Goal: Task Accomplishment & Management: Manage account settings

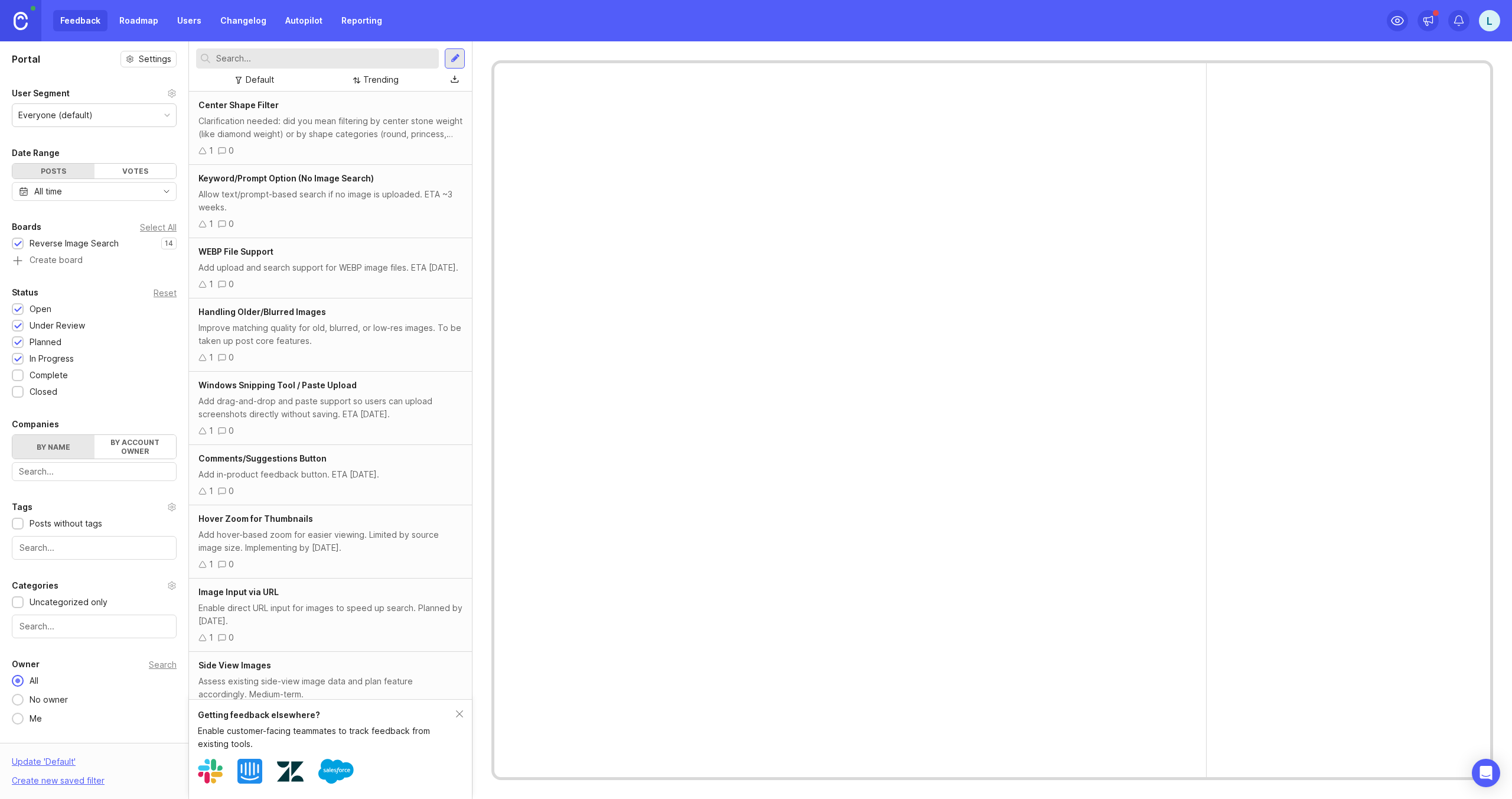
click at [126, 18] on link "Roadmap" at bounding box center [139, 20] width 54 height 21
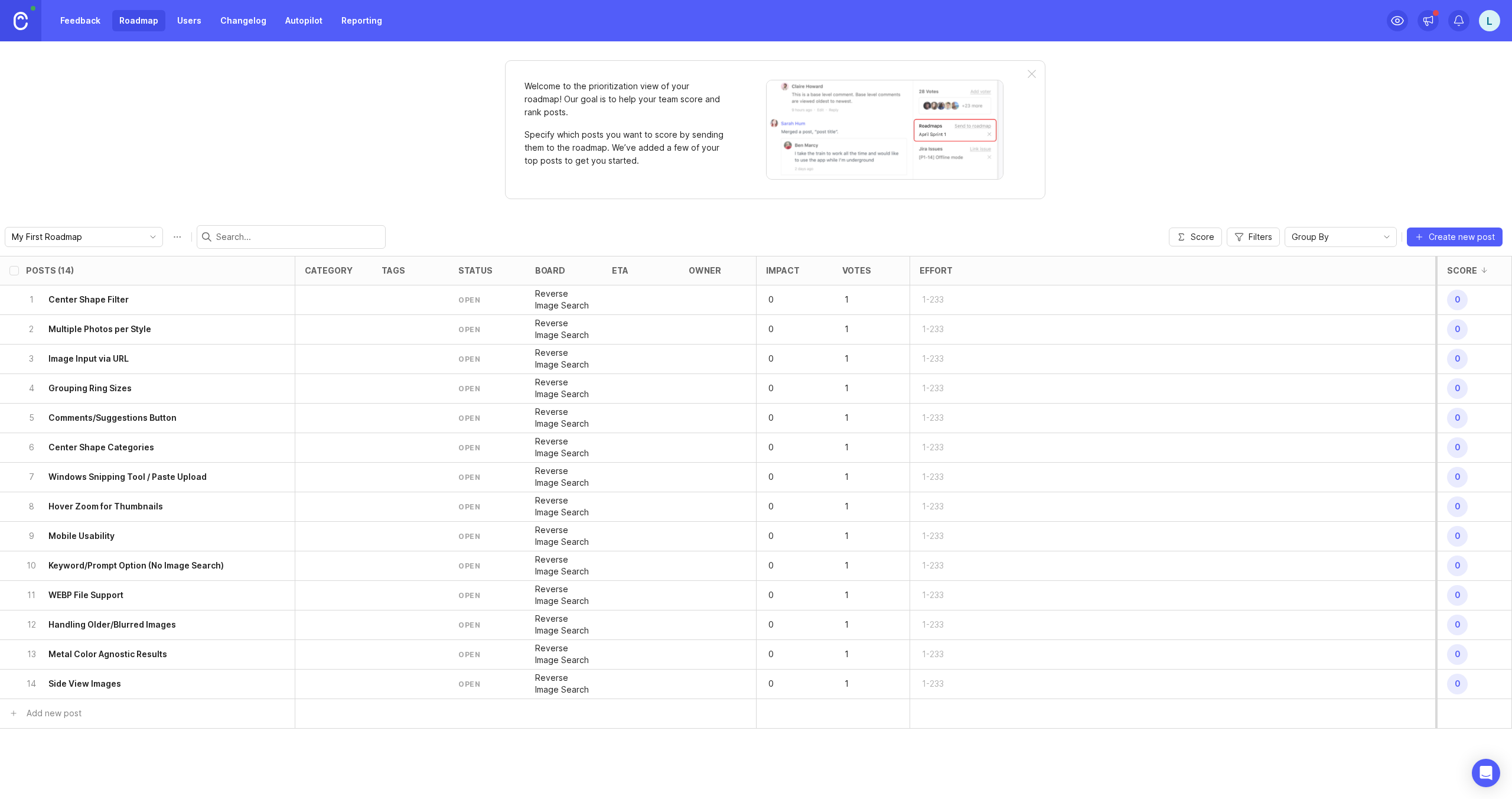
click at [152, 304] on div "1 Center Shape Filter" at bounding box center [144, 300] width 236 height 29
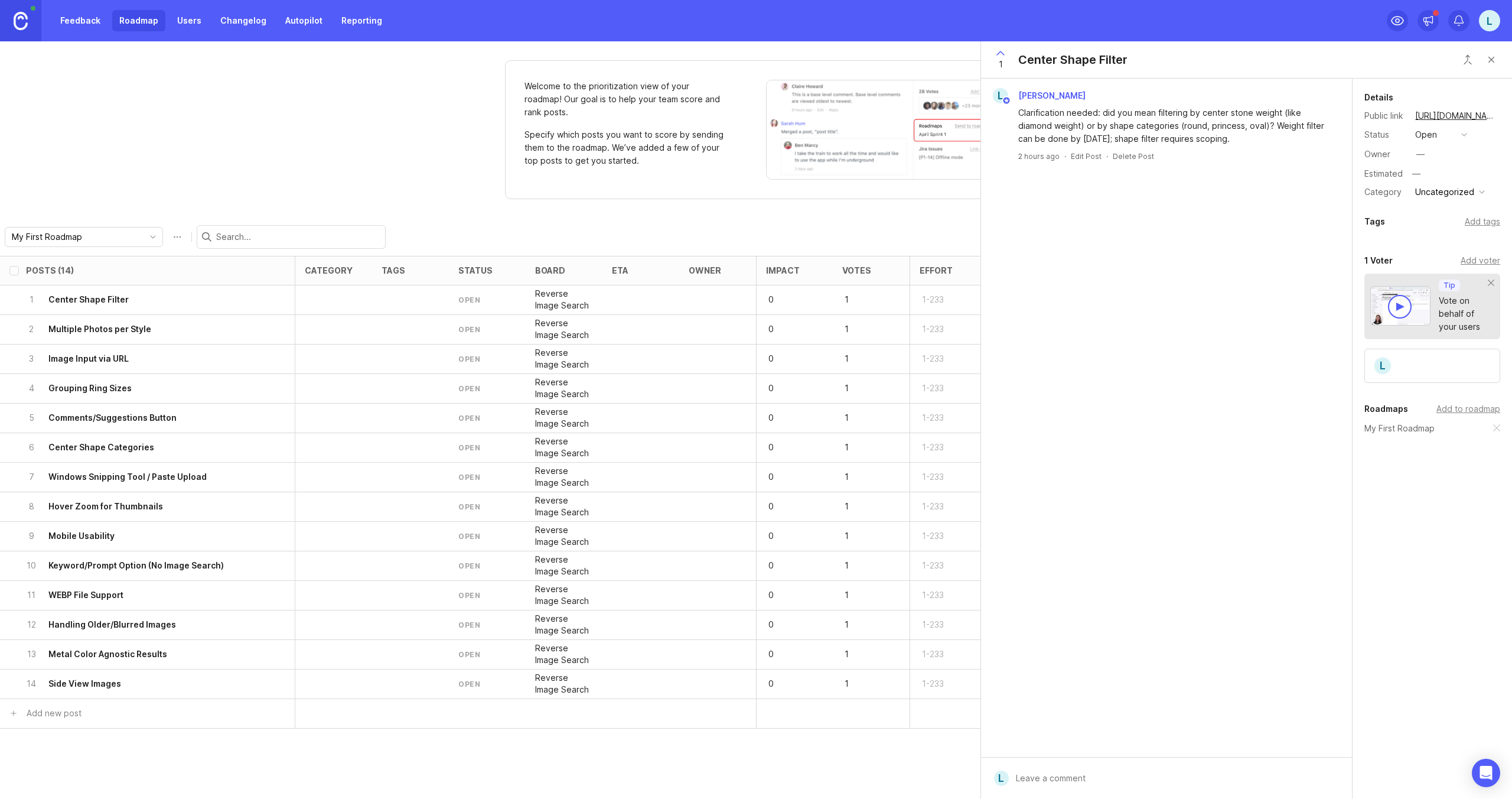
click at [1459, 136] on button "open" at bounding box center [1440, 134] width 59 height 15
click at [1444, 180] on div "under review" at bounding box center [1448, 177] width 60 height 10
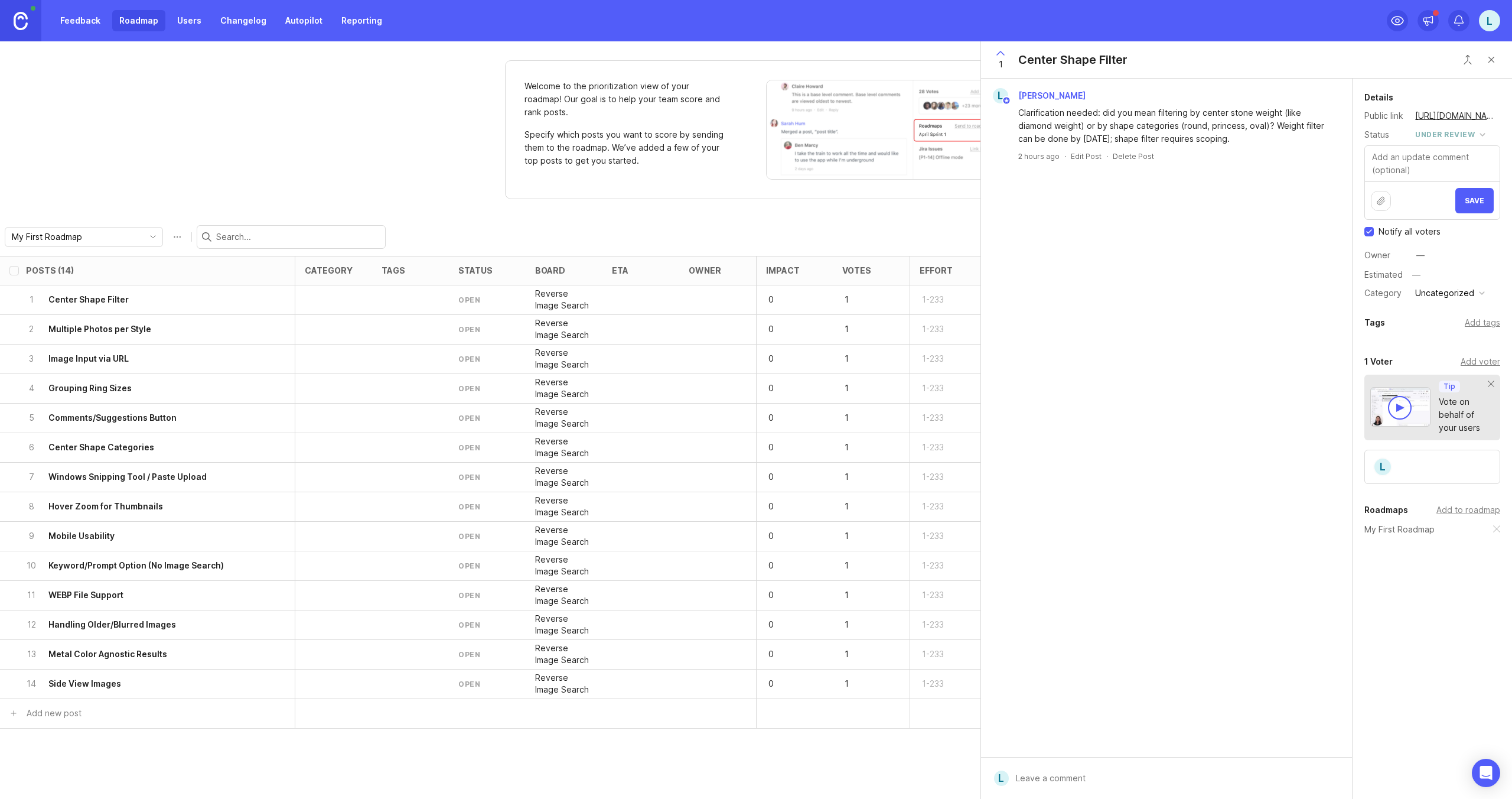
click at [1478, 201] on span "Save" at bounding box center [1474, 201] width 19 height 9
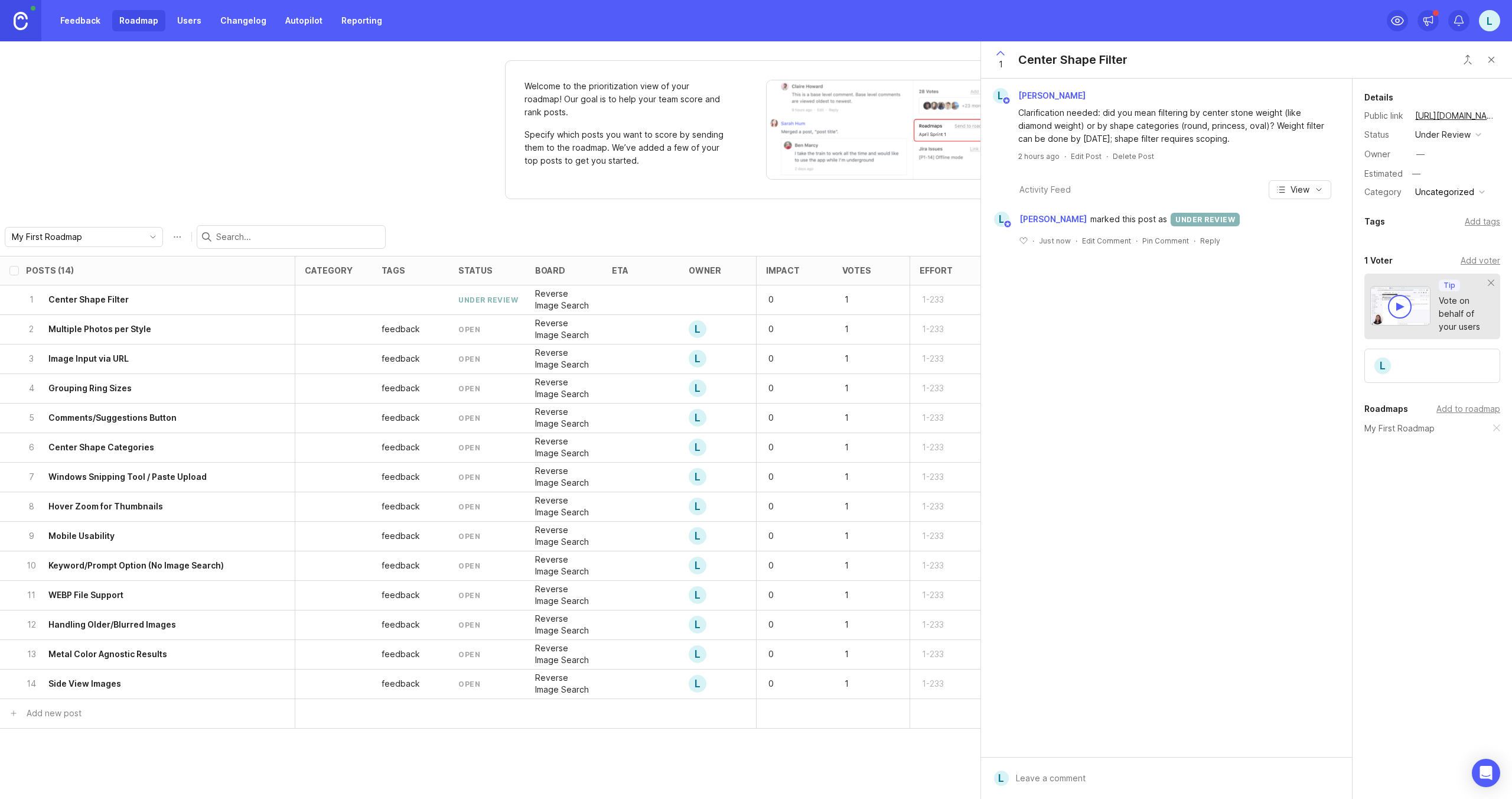
click at [191, 327] on div "2 Multiple Photos per Style" at bounding box center [144, 330] width 236 height 29
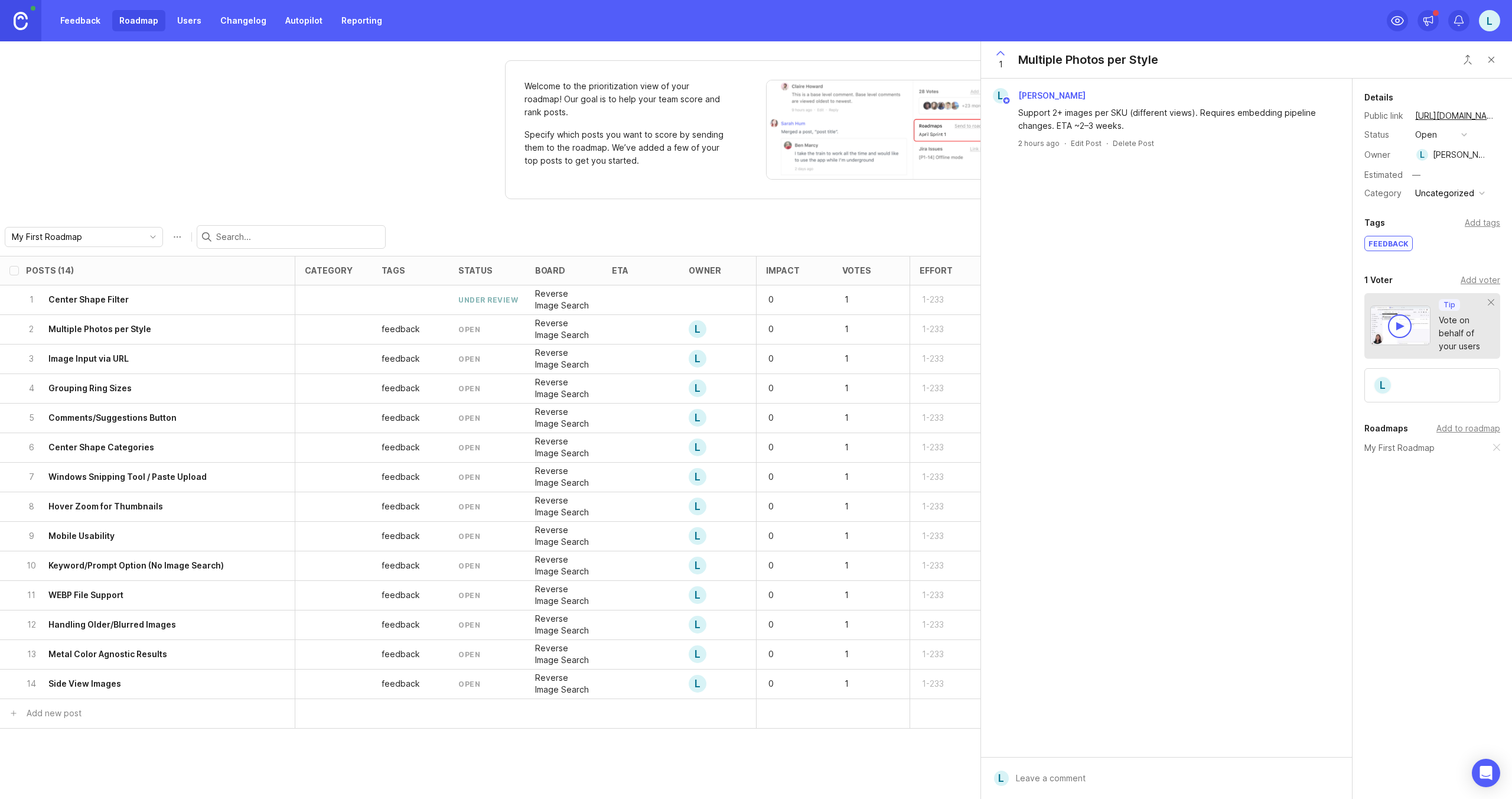
click at [1434, 134] on div "open" at bounding box center [1426, 134] width 22 height 13
click at [1430, 181] on div "under review" at bounding box center [1448, 177] width 60 height 10
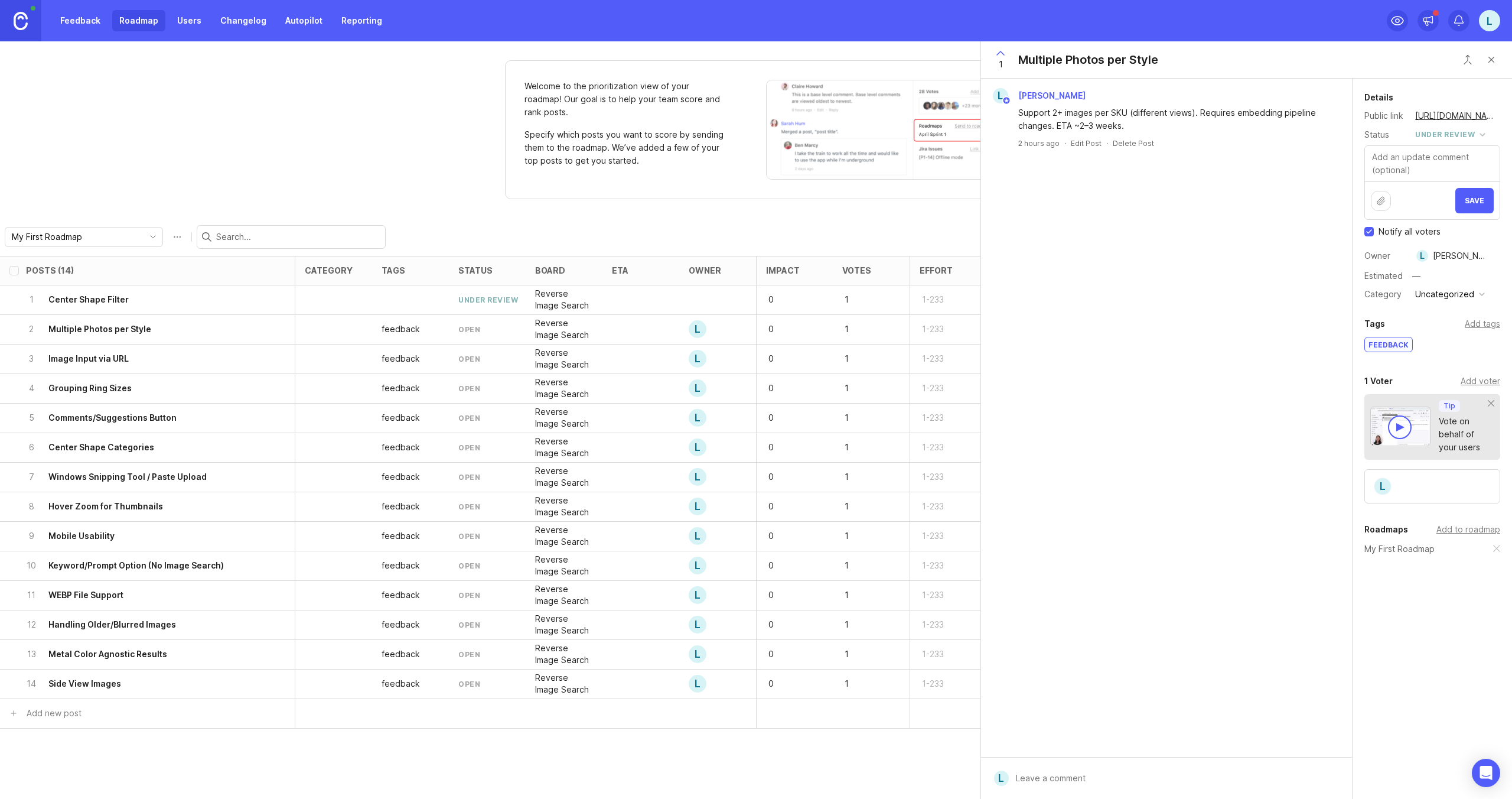
click at [1478, 202] on span "Save" at bounding box center [1474, 201] width 19 height 9
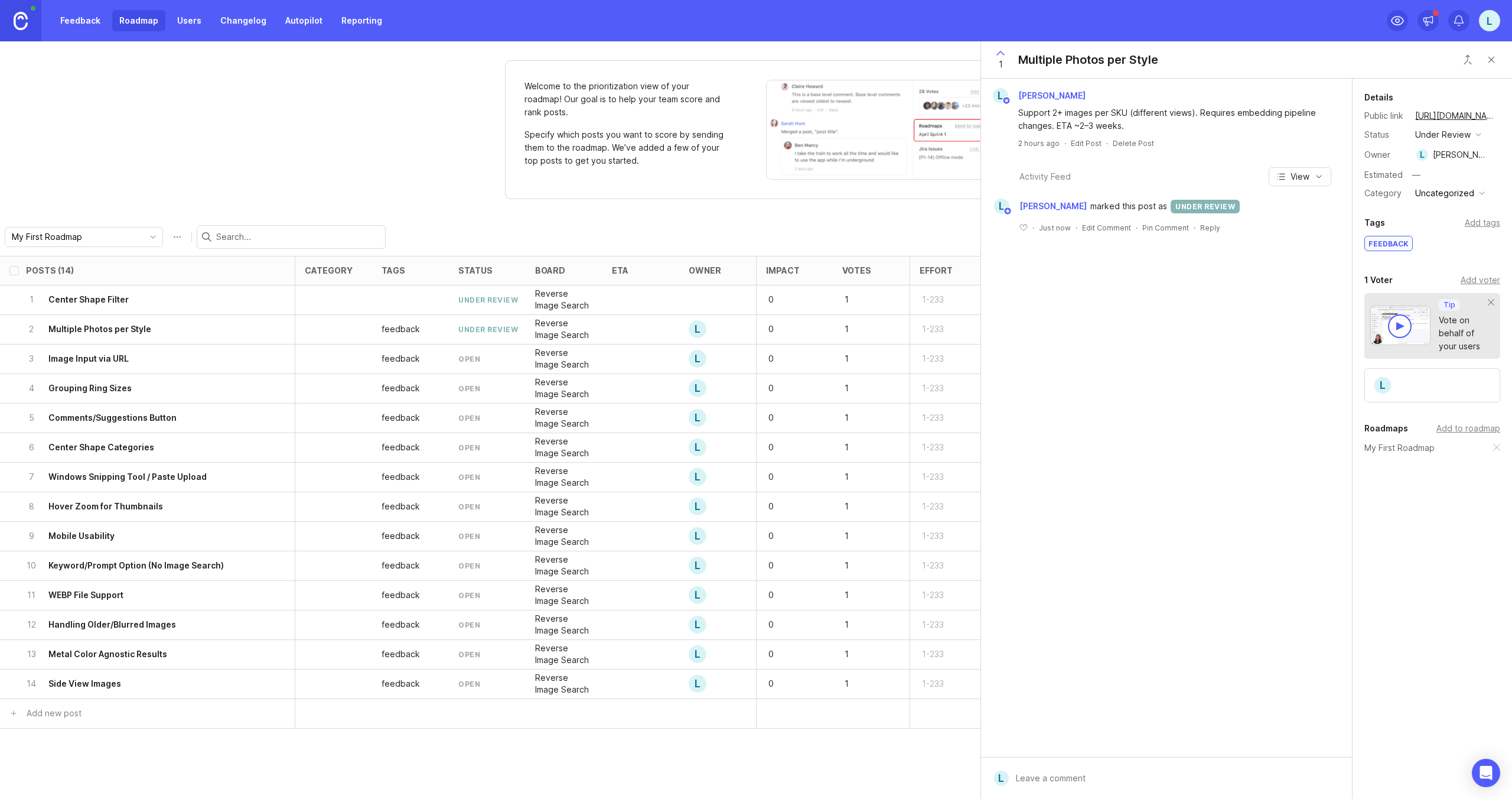
click at [210, 362] on div "3 Image Input via URL" at bounding box center [144, 359] width 236 height 29
click at [1429, 135] on div "open" at bounding box center [1426, 134] width 22 height 13
click at [1439, 240] on div "complete" at bounding box center [1439, 242] width 44 height 10
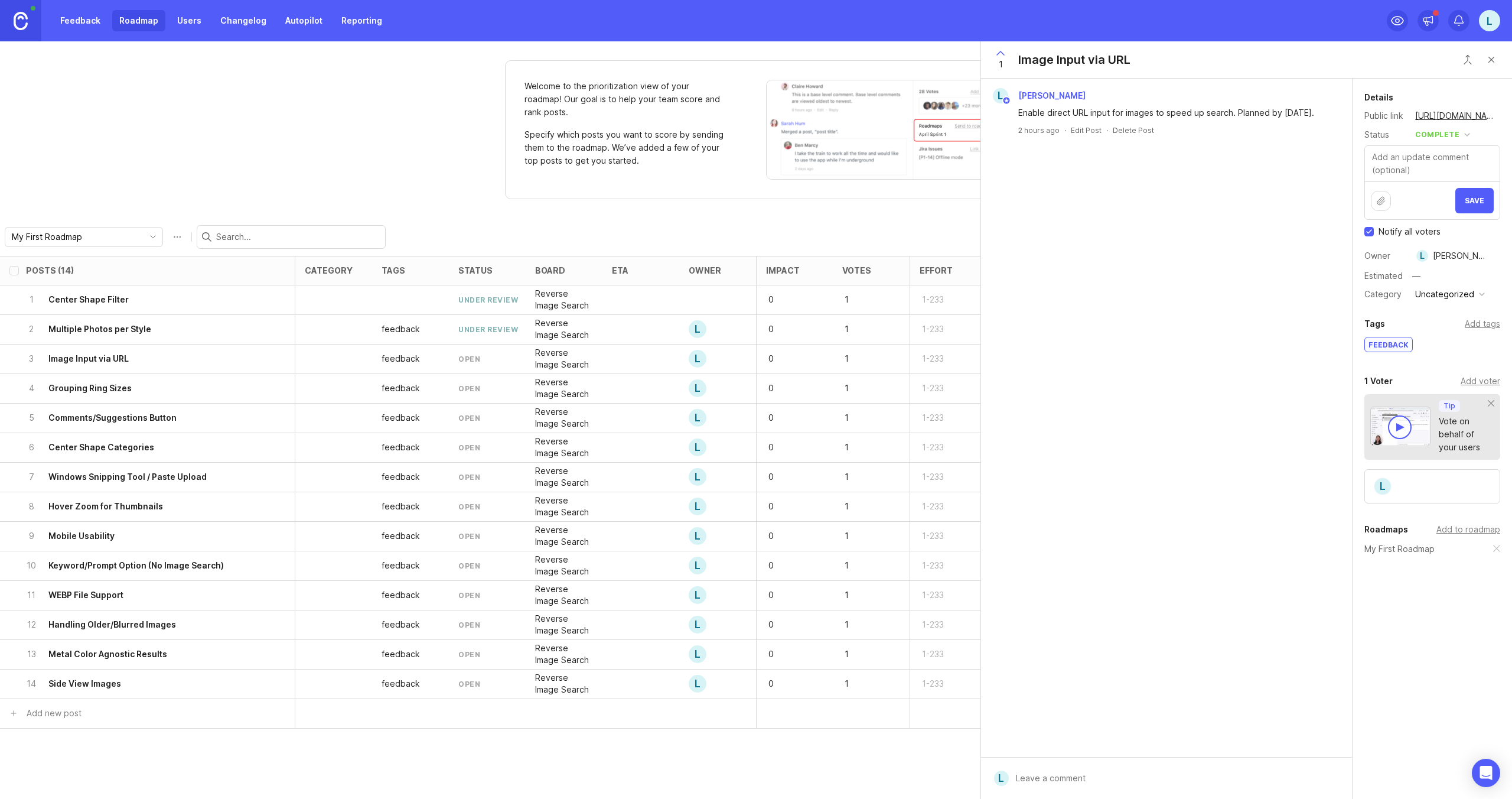
click at [1475, 201] on span "Save" at bounding box center [1474, 201] width 19 height 9
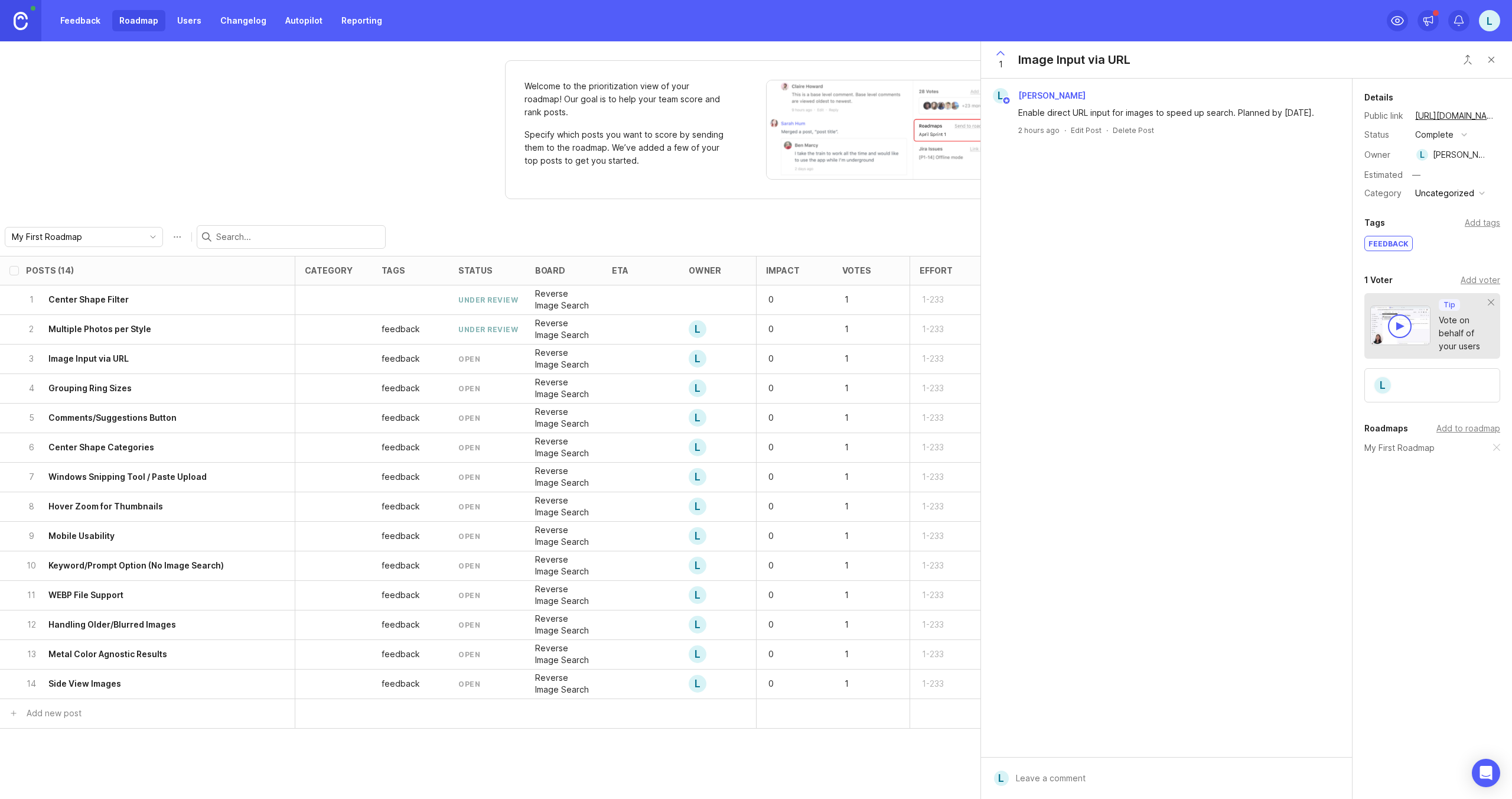
click at [222, 417] on div "5 Comments/Suggestions Button" at bounding box center [144, 418] width 236 height 29
click at [1448, 134] on button "open" at bounding box center [1440, 134] width 59 height 15
click at [1435, 246] on div "complete" at bounding box center [1439, 242] width 44 height 10
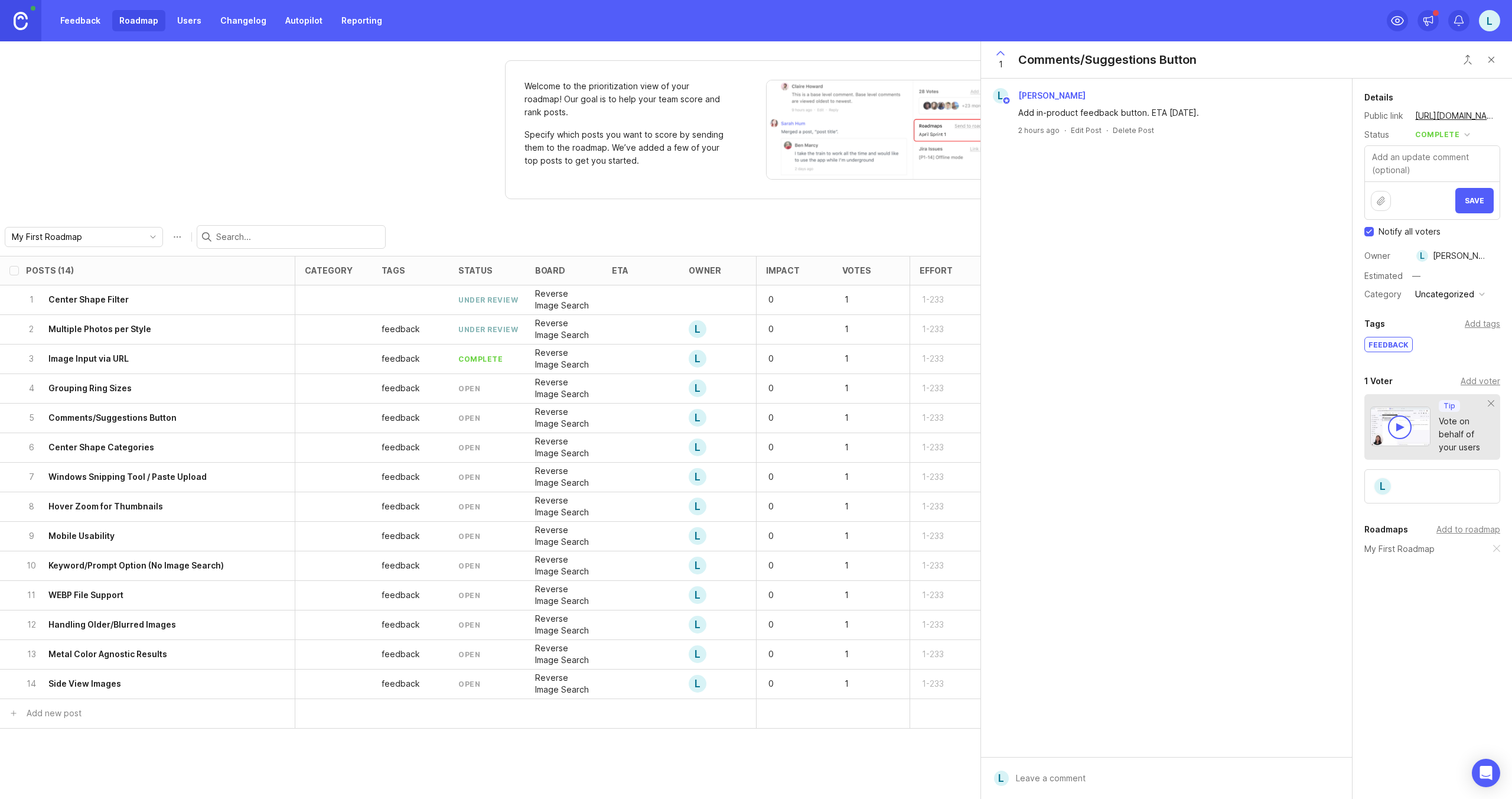
click at [1473, 198] on span "Save" at bounding box center [1474, 201] width 19 height 9
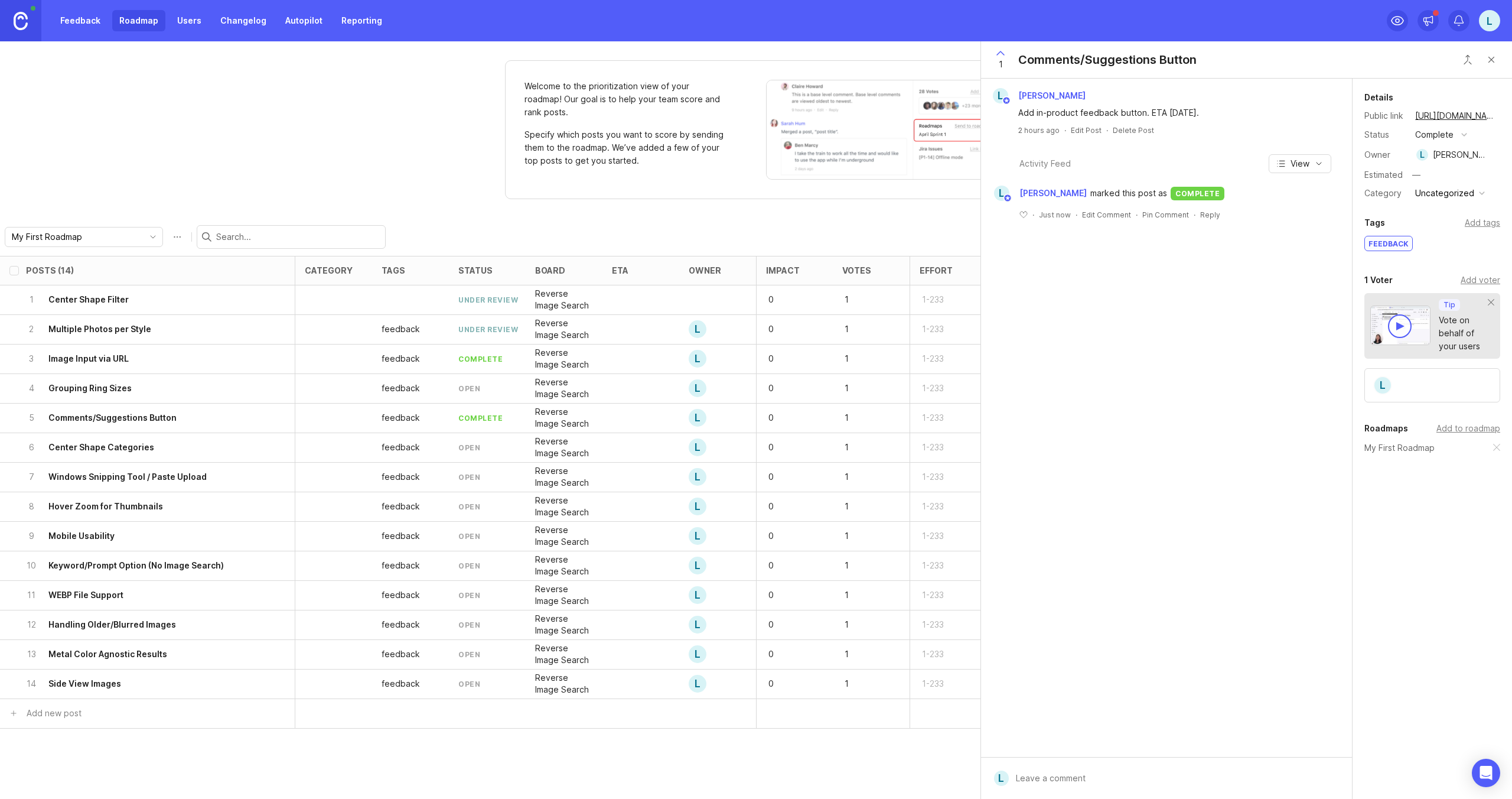
click at [217, 476] on div "7 Windows Snipping Tool / Paste Upload" at bounding box center [144, 477] width 236 height 29
click at [1442, 131] on button "open" at bounding box center [1440, 134] width 59 height 15
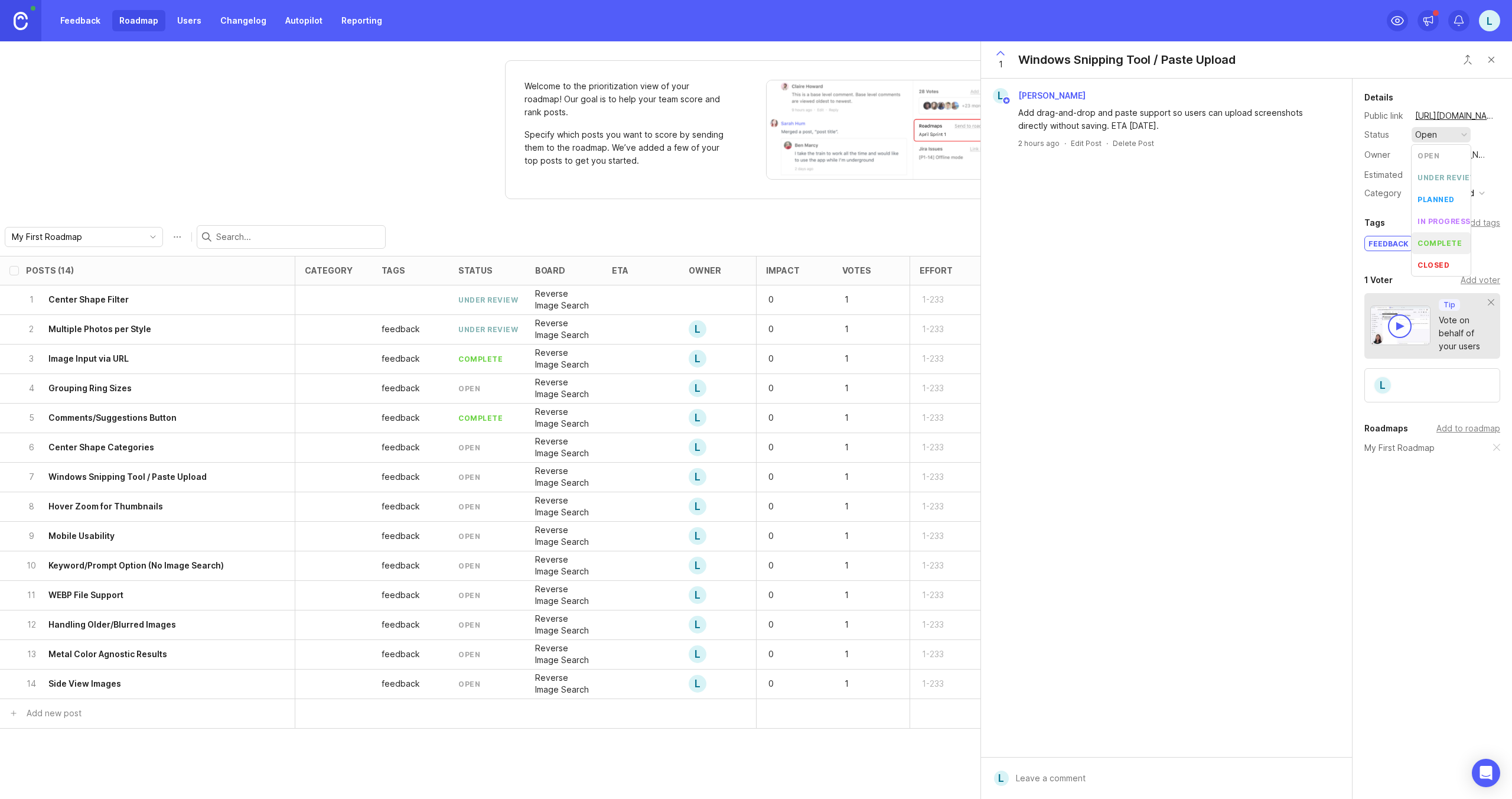
click at [1443, 247] on div "complete" at bounding box center [1439, 242] width 44 height 10
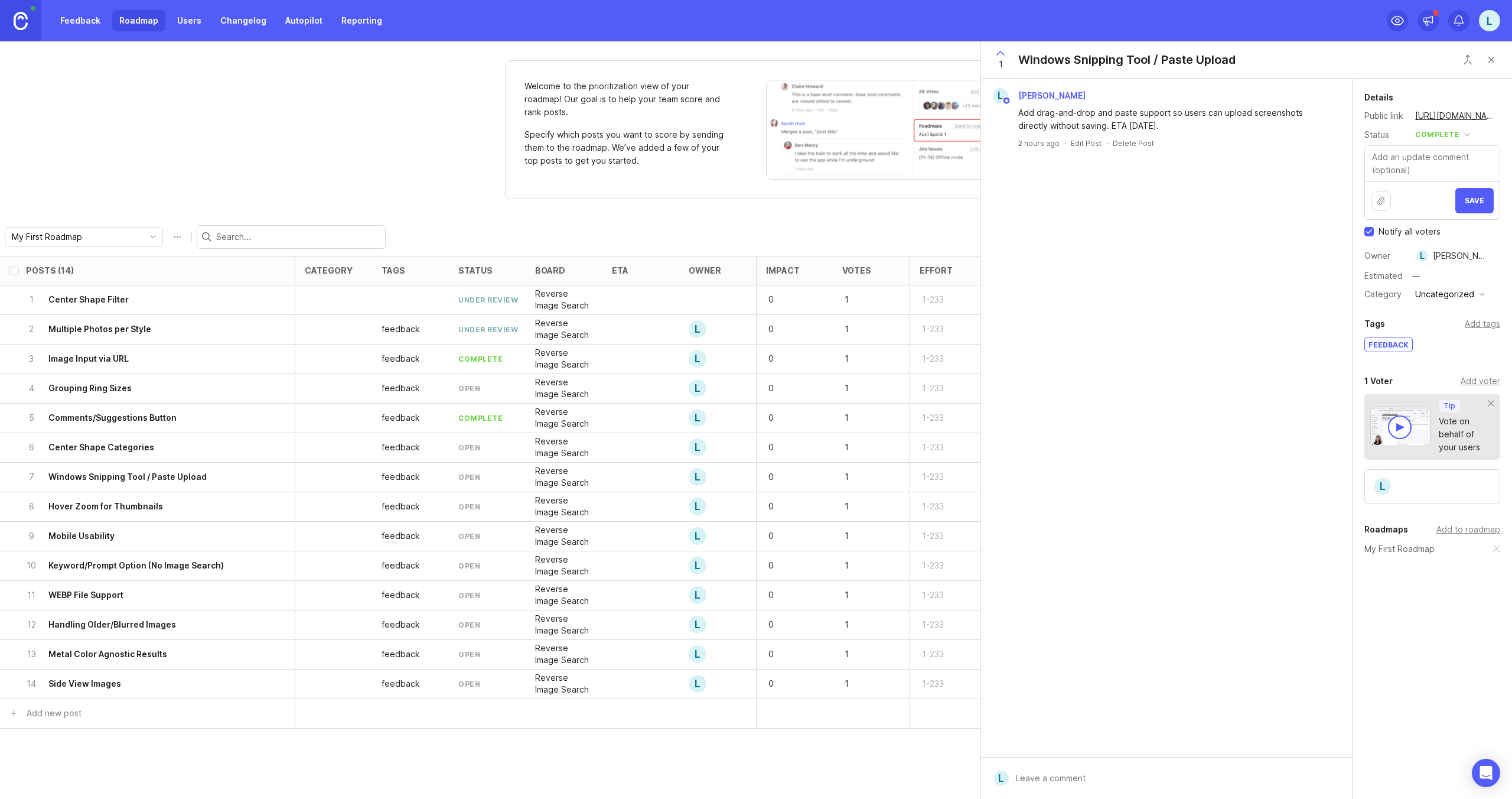
click at [1477, 206] on button "Save" at bounding box center [1474, 201] width 38 height 25
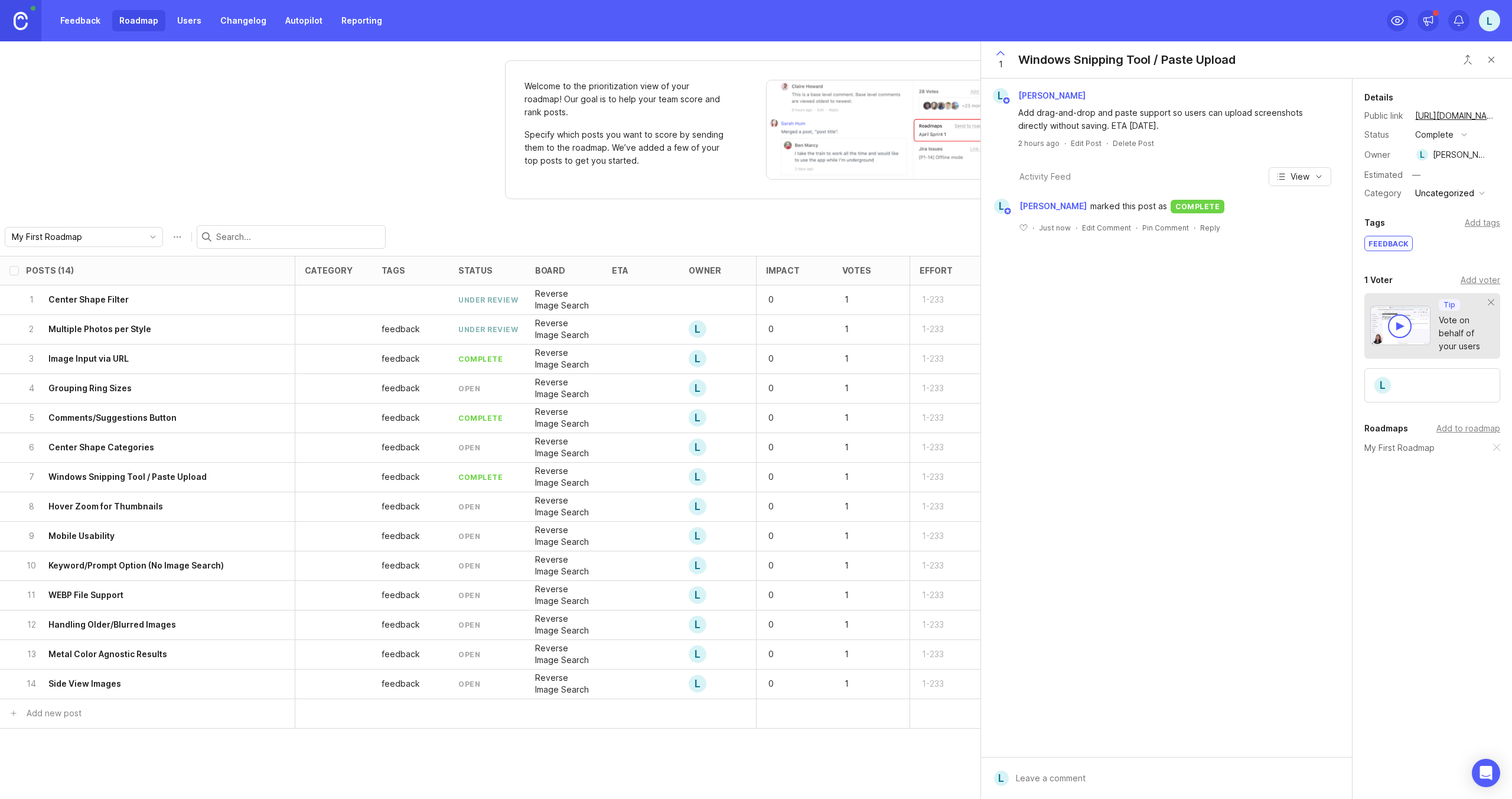
click at [235, 508] on div "8 Hover Zoom for Thumbnails" at bounding box center [144, 507] width 236 height 29
click at [474, 506] on div "open" at bounding box center [469, 506] width 22 height 10
click at [485, 506] on div "open" at bounding box center [486, 507] width 77 height 30
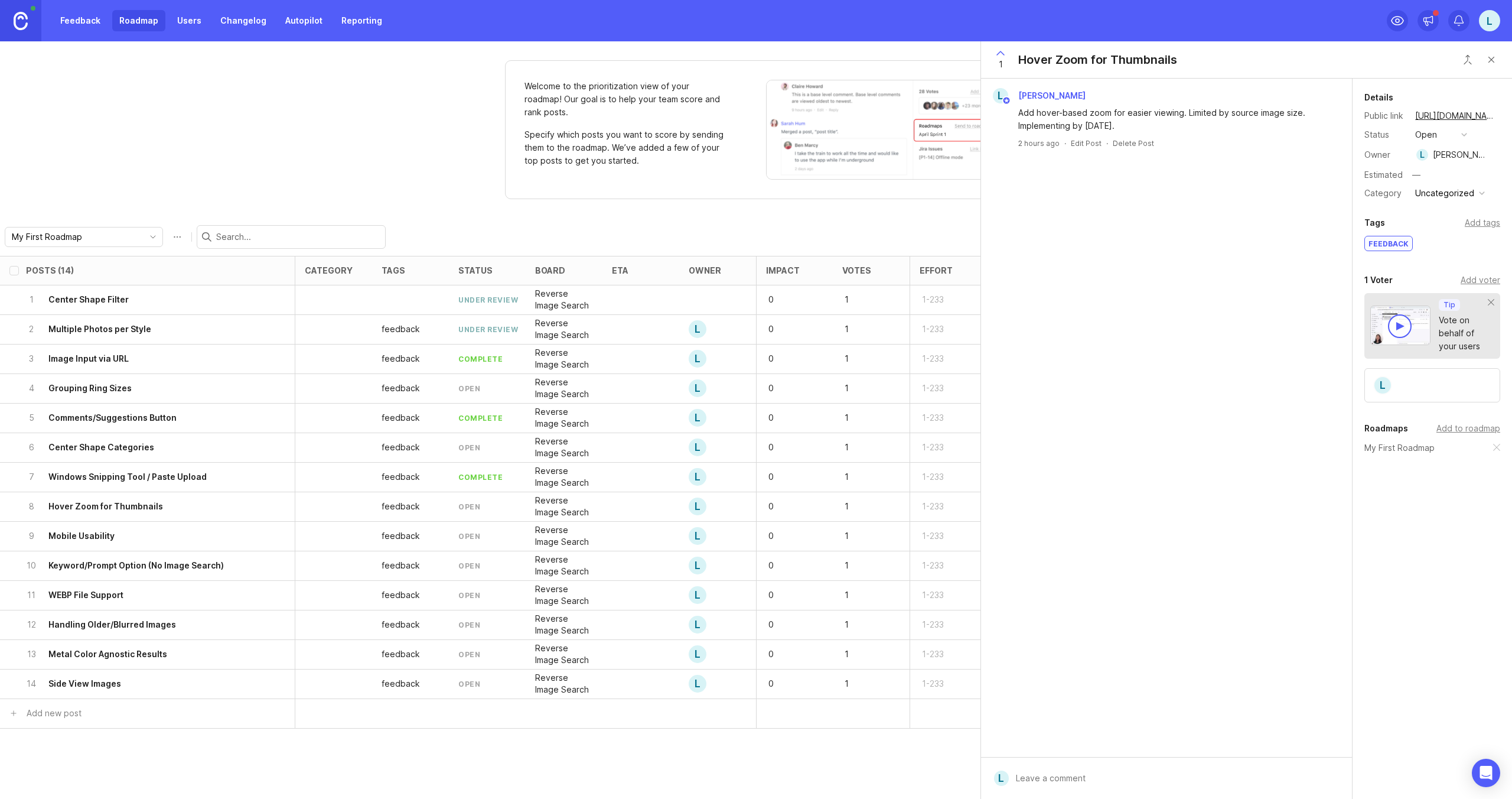
click at [1458, 133] on button "open" at bounding box center [1440, 134] width 59 height 15
click at [1438, 239] on div "complete" at bounding box center [1439, 242] width 44 height 10
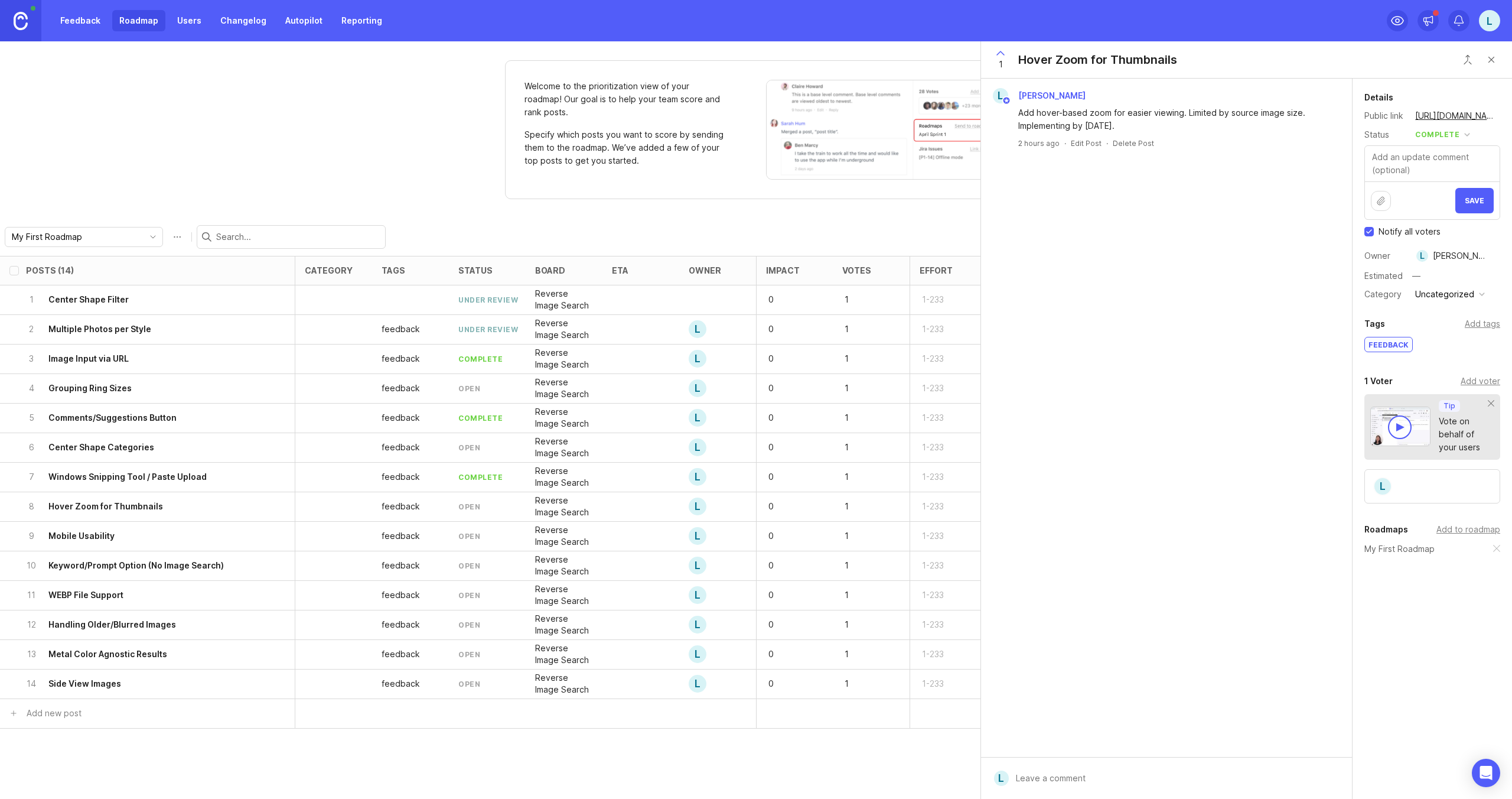
click at [1465, 214] on div "Save" at bounding box center [1432, 201] width 134 height 38
click at [1467, 210] on button "Save" at bounding box center [1474, 201] width 38 height 25
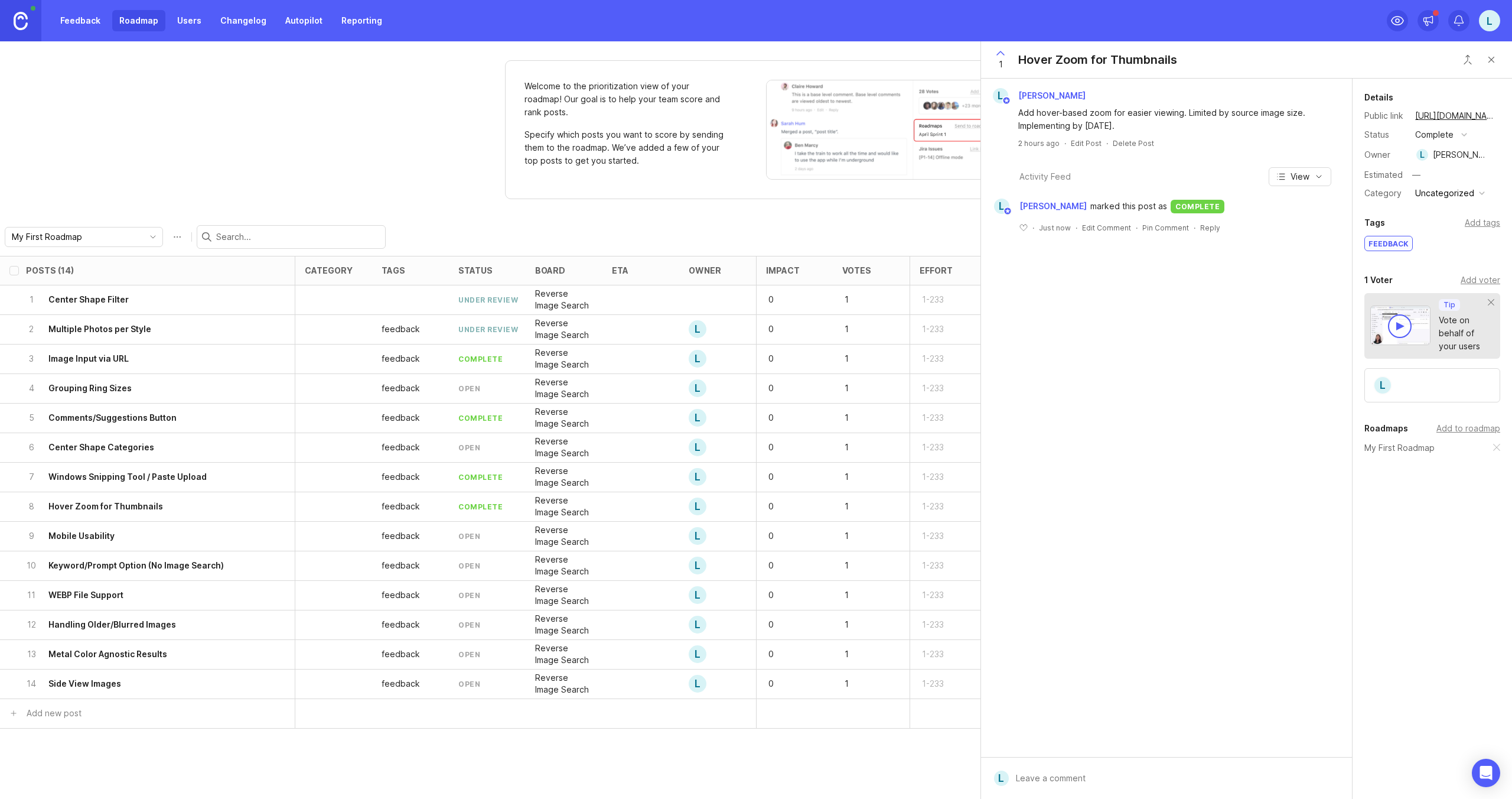
scroll to position [25, 0]
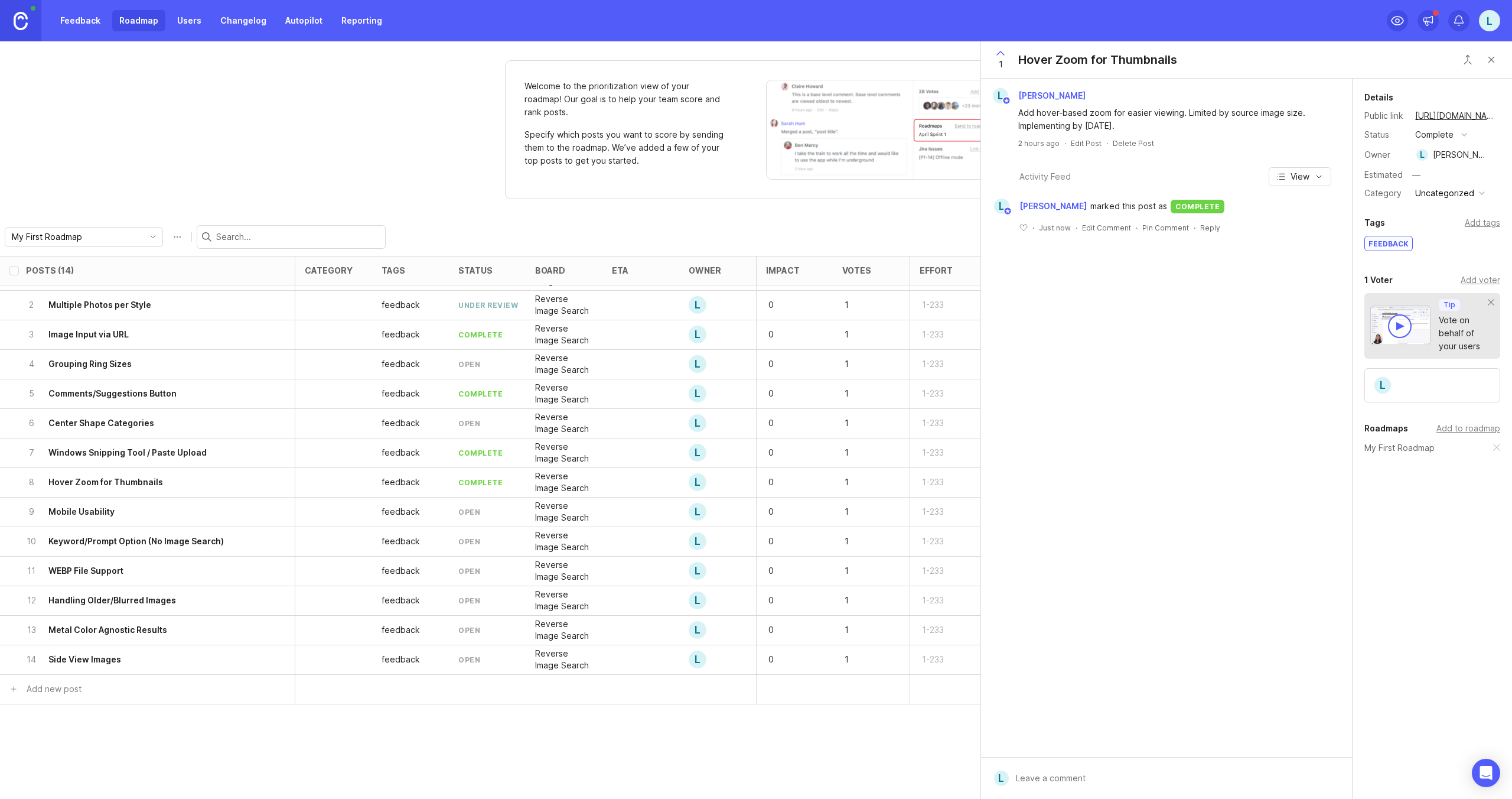
click at [469, 518] on div "open" at bounding box center [486, 512] width 77 height 30
click at [334, 517] on div at bounding box center [333, 512] width 77 height 30
click at [467, 495] on div "complete" at bounding box center [486, 482] width 77 height 30
click at [238, 512] on div "9 Mobile Usability" at bounding box center [144, 512] width 236 height 29
click at [1440, 136] on button "open" at bounding box center [1440, 134] width 59 height 15
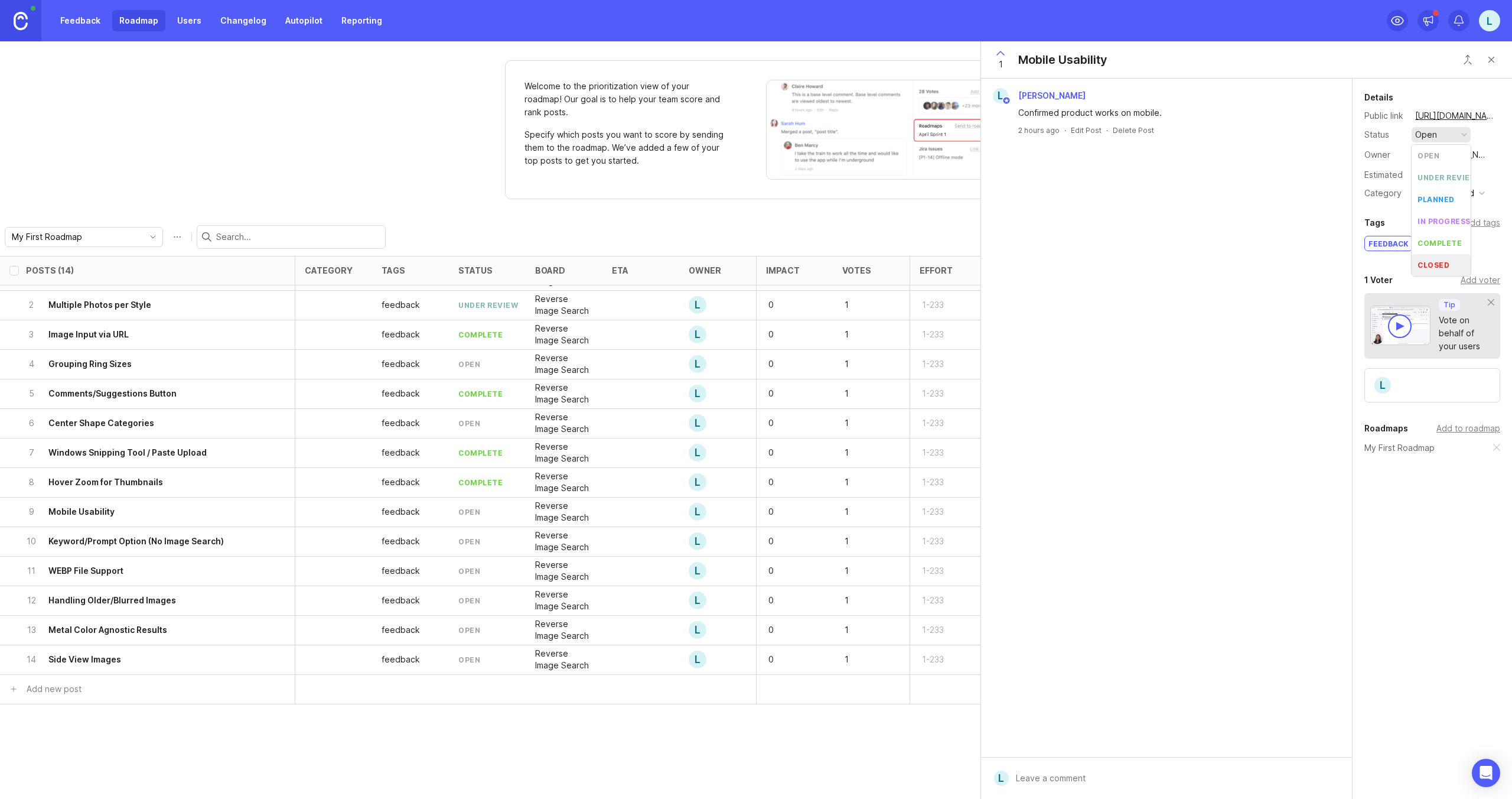
click at [1442, 259] on li "closed" at bounding box center [1440, 265] width 59 height 22
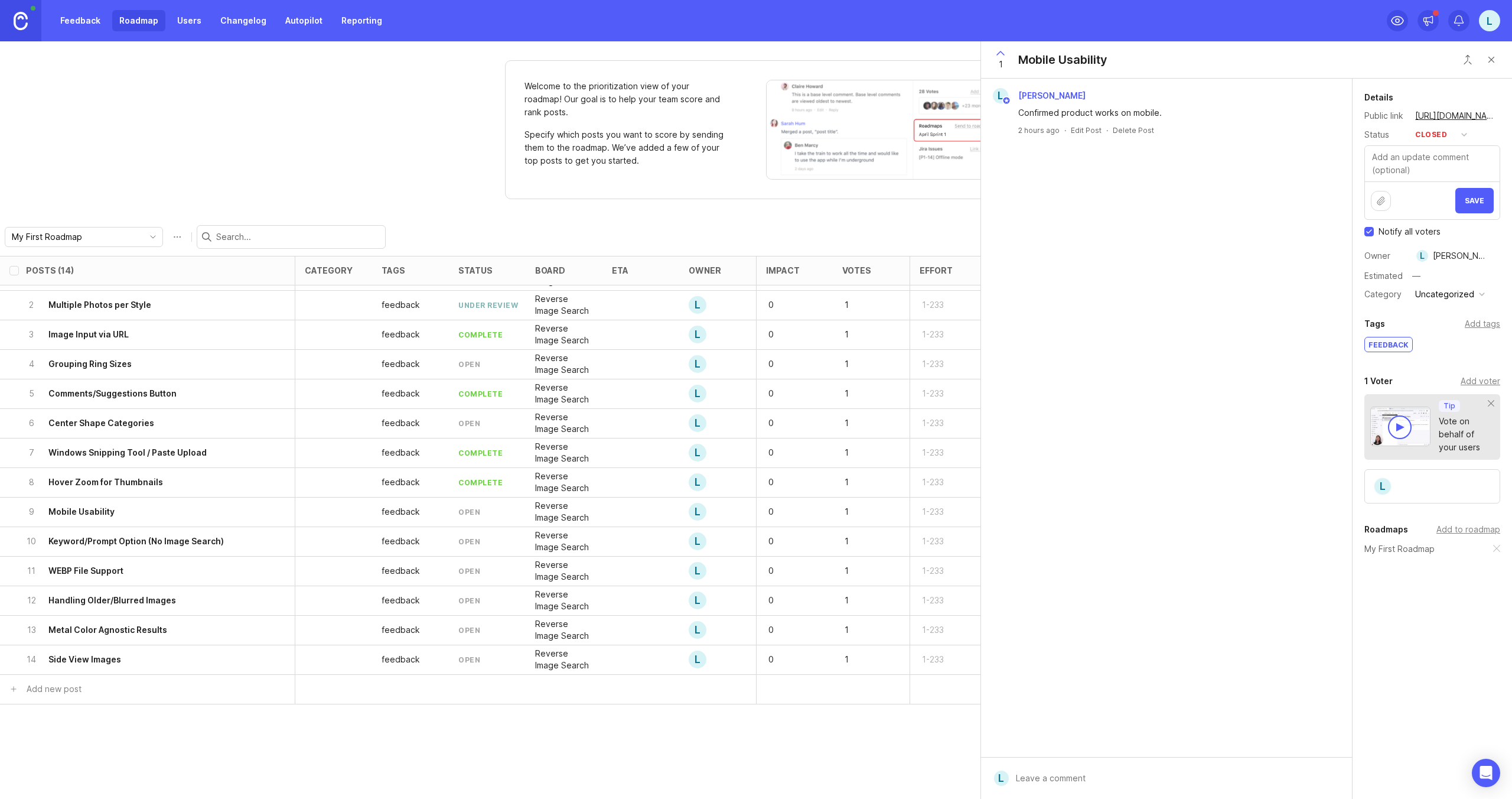
click at [1468, 201] on span "Save" at bounding box center [1474, 201] width 19 height 9
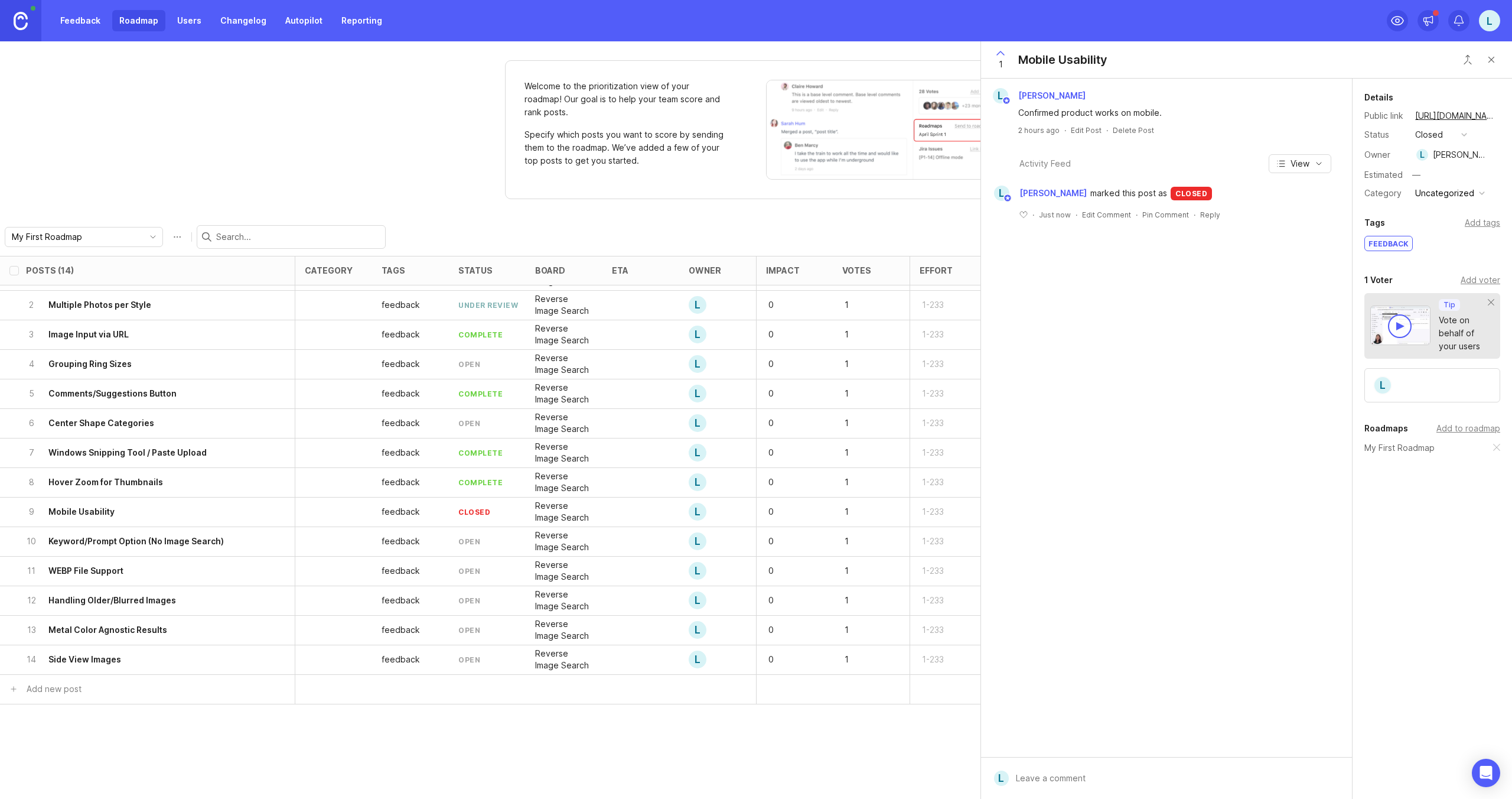
click at [467, 537] on div "open" at bounding box center [469, 541] width 22 height 10
click at [215, 541] on h6 "Keyword/Prompt Option (No Image Search)" at bounding box center [135, 540] width 175 height 12
click at [1444, 134] on button "open" at bounding box center [1440, 134] width 59 height 15
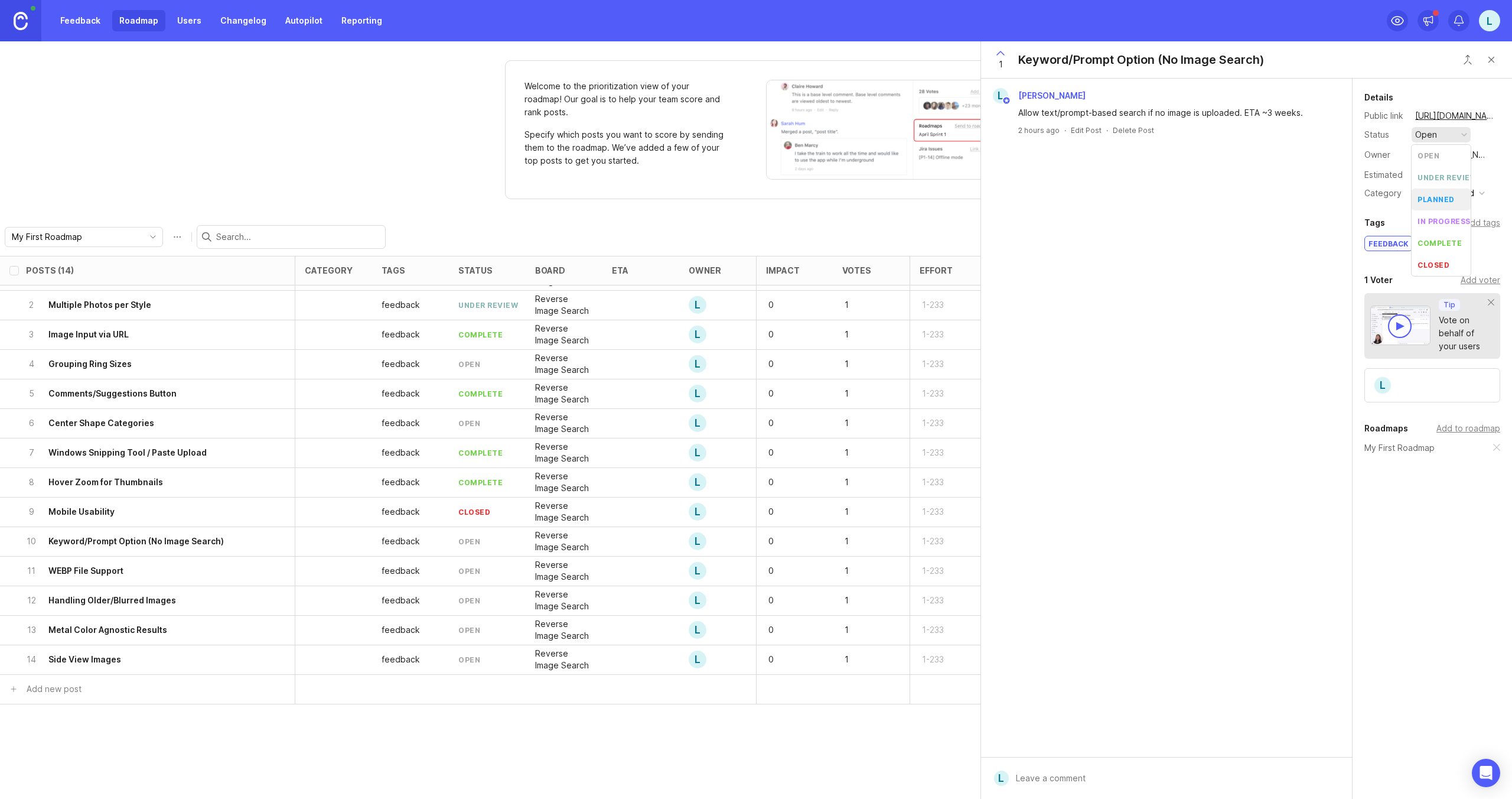
click at [1441, 201] on div "planned" at bounding box center [1436, 199] width 37 height 10
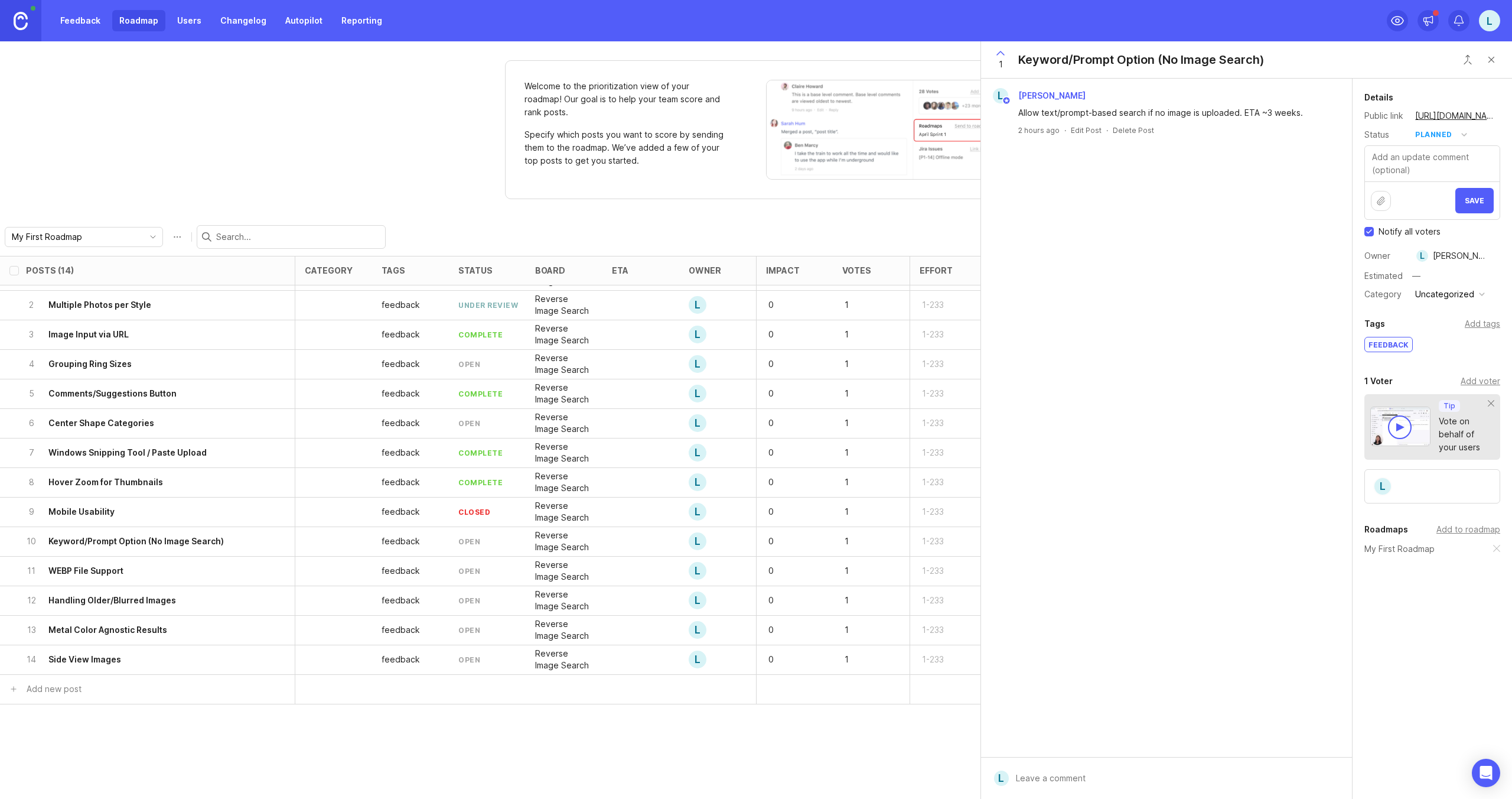
click at [1484, 201] on button "Save" at bounding box center [1474, 201] width 38 height 25
click at [188, 569] on div "11 WEBP File Support" at bounding box center [144, 571] width 236 height 29
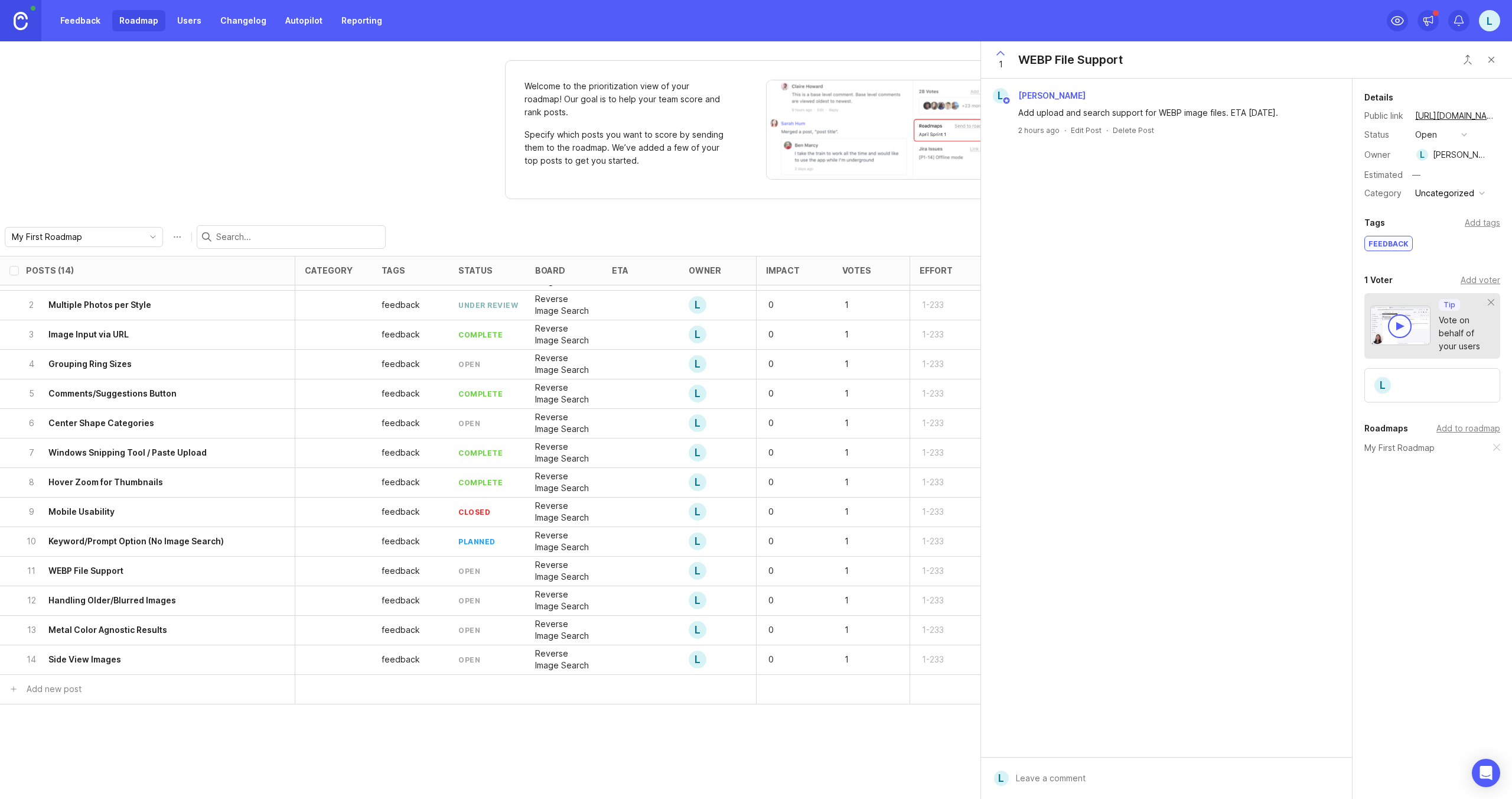
click at [1438, 132] on button "open" at bounding box center [1440, 134] width 59 height 15
click at [1439, 240] on div "complete" at bounding box center [1439, 242] width 44 height 10
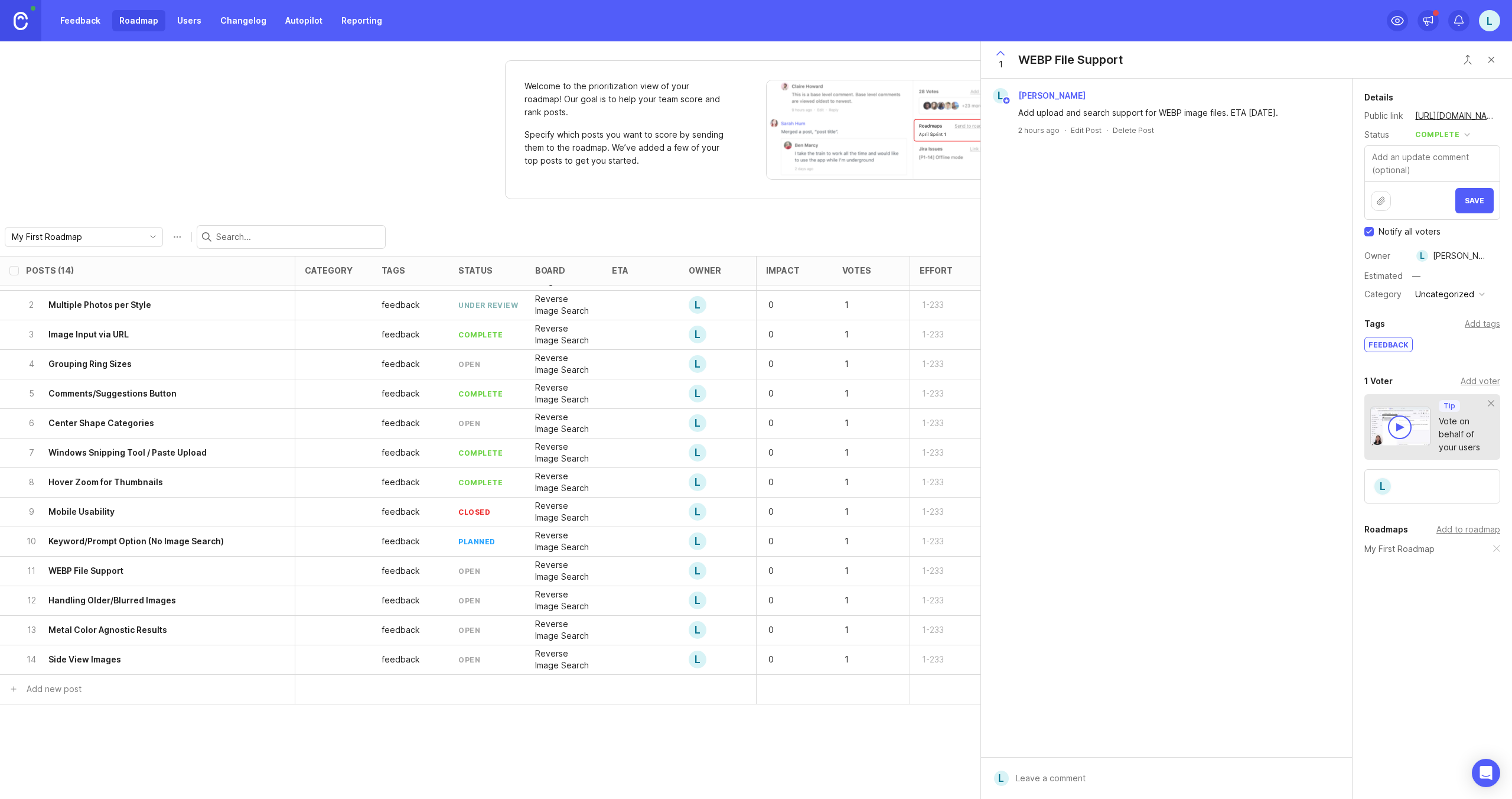
click at [1473, 196] on span "Save" at bounding box center [1474, 201] width 19 height 9
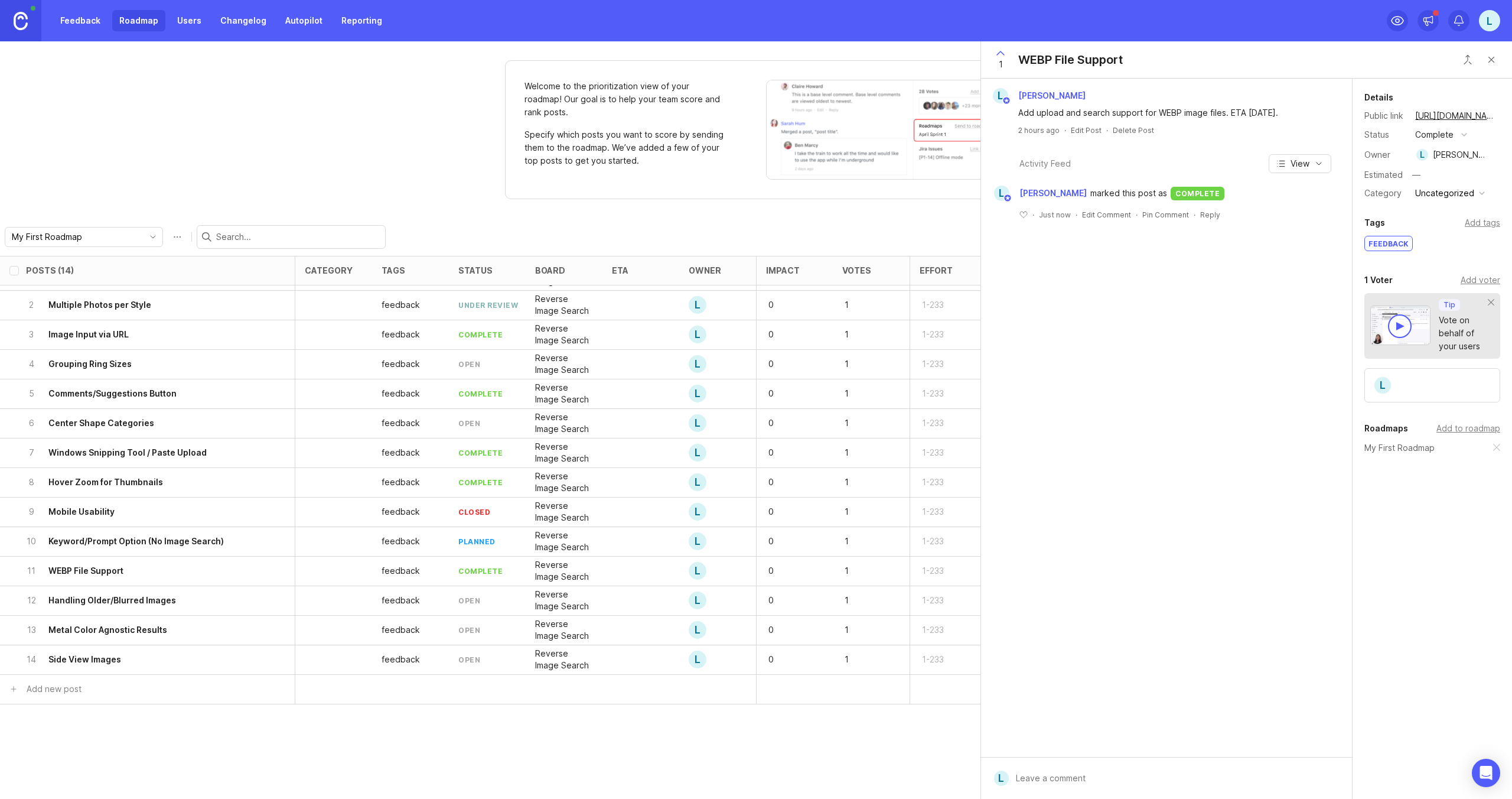
click at [188, 600] on div "12 Handling Older/Blurred Images" at bounding box center [144, 600] width 236 height 29
click at [1428, 130] on div "open" at bounding box center [1426, 134] width 22 height 13
click at [1436, 173] on div "under review" at bounding box center [1448, 177] width 60 height 10
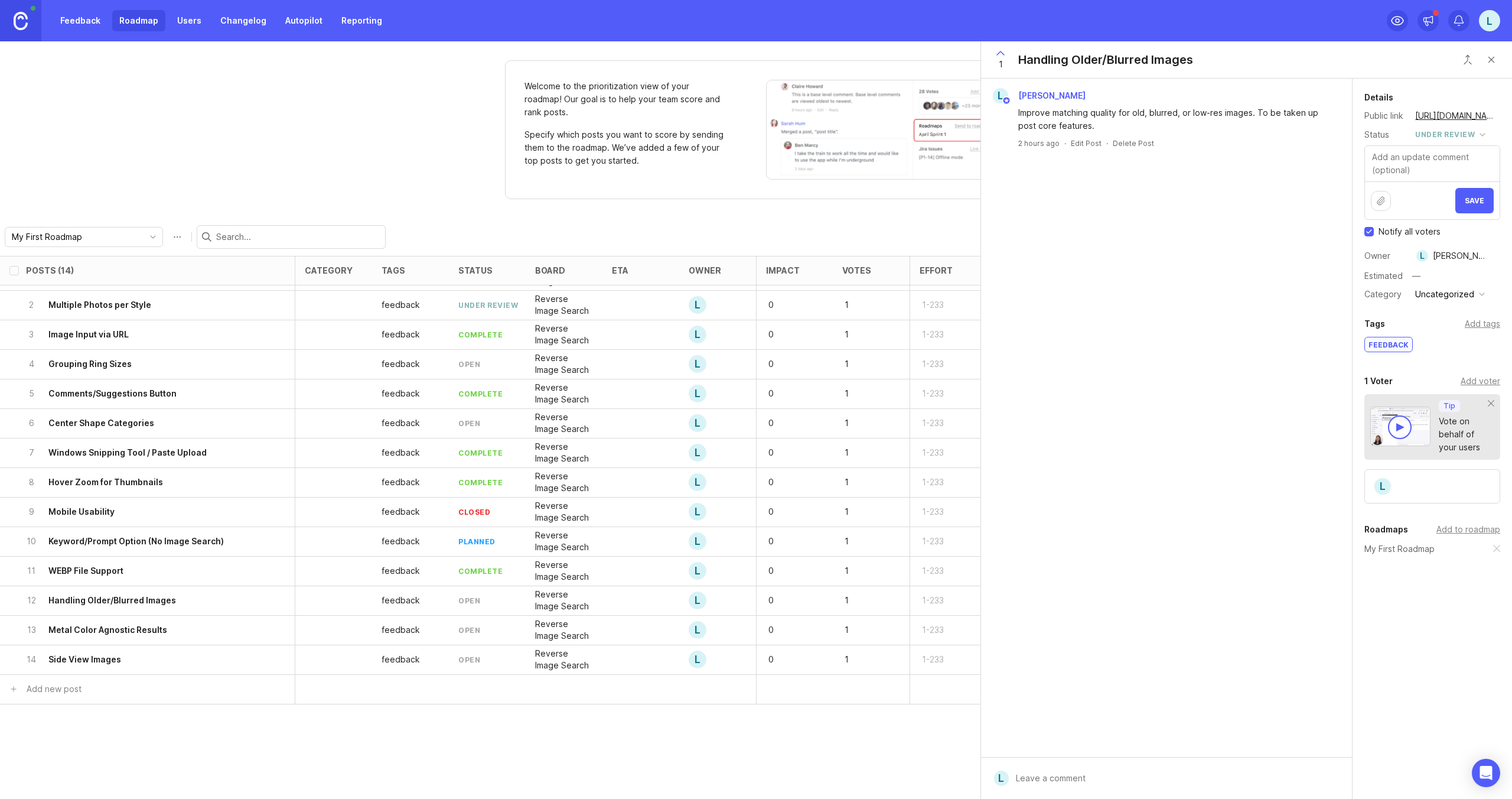
click at [1468, 209] on button "Save" at bounding box center [1474, 201] width 38 height 25
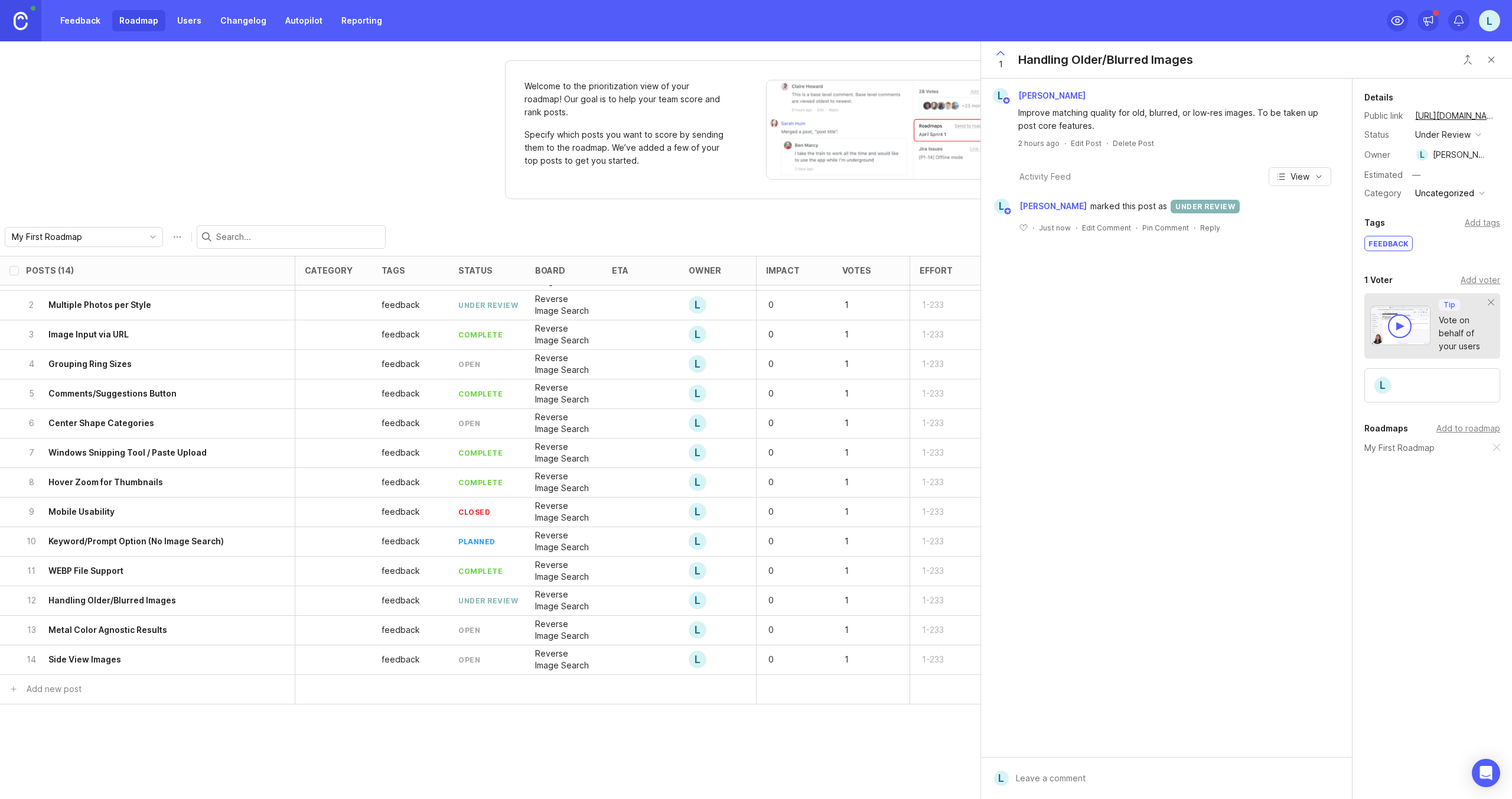
click at [217, 633] on div "13 Metal Color Agnostic Results" at bounding box center [144, 630] width 236 height 29
click at [1456, 138] on button "open" at bounding box center [1440, 134] width 59 height 15
click at [1451, 205] on li "planned" at bounding box center [1440, 200] width 59 height 22
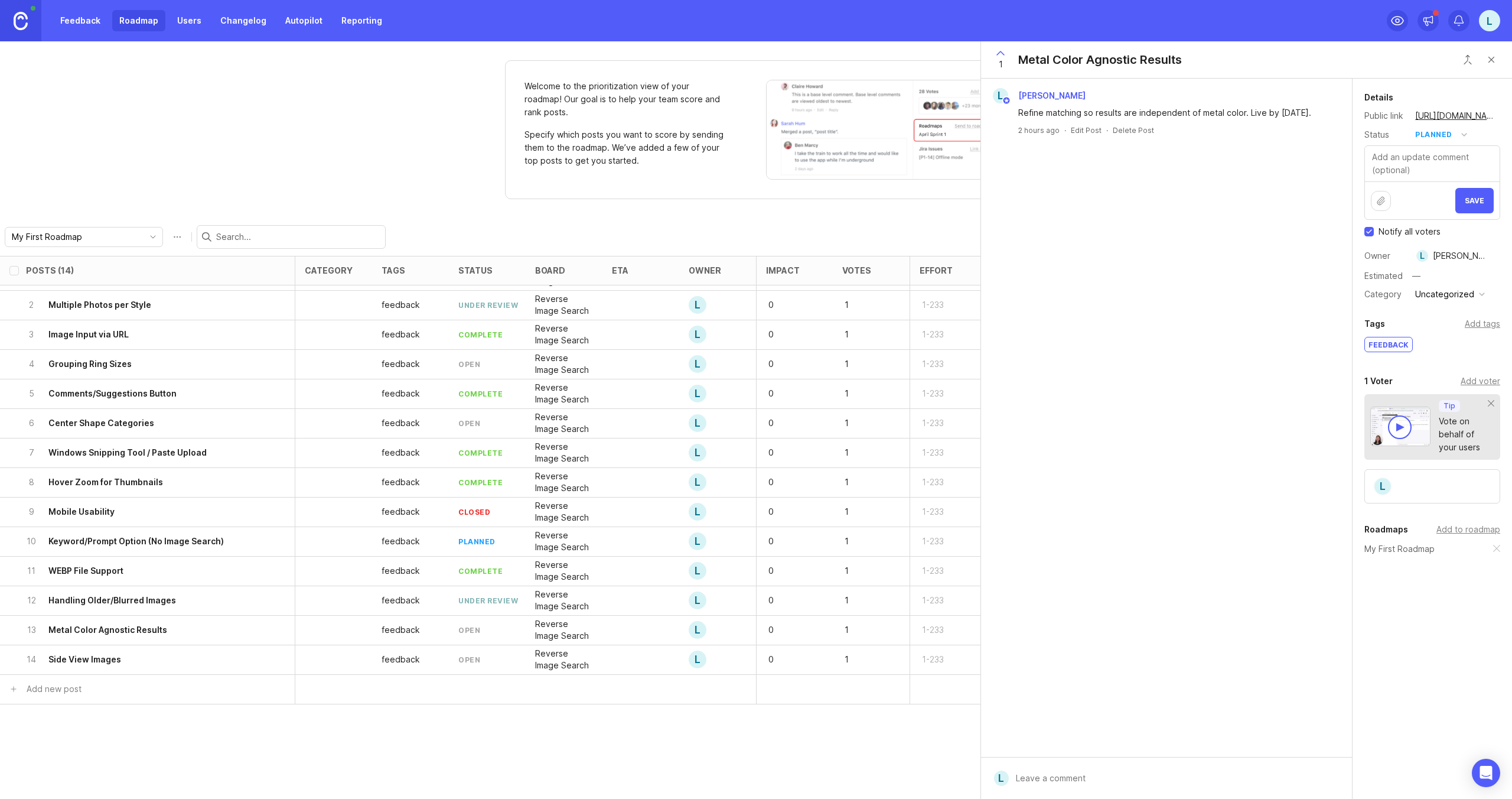
click at [1479, 207] on button "Save" at bounding box center [1474, 201] width 38 height 25
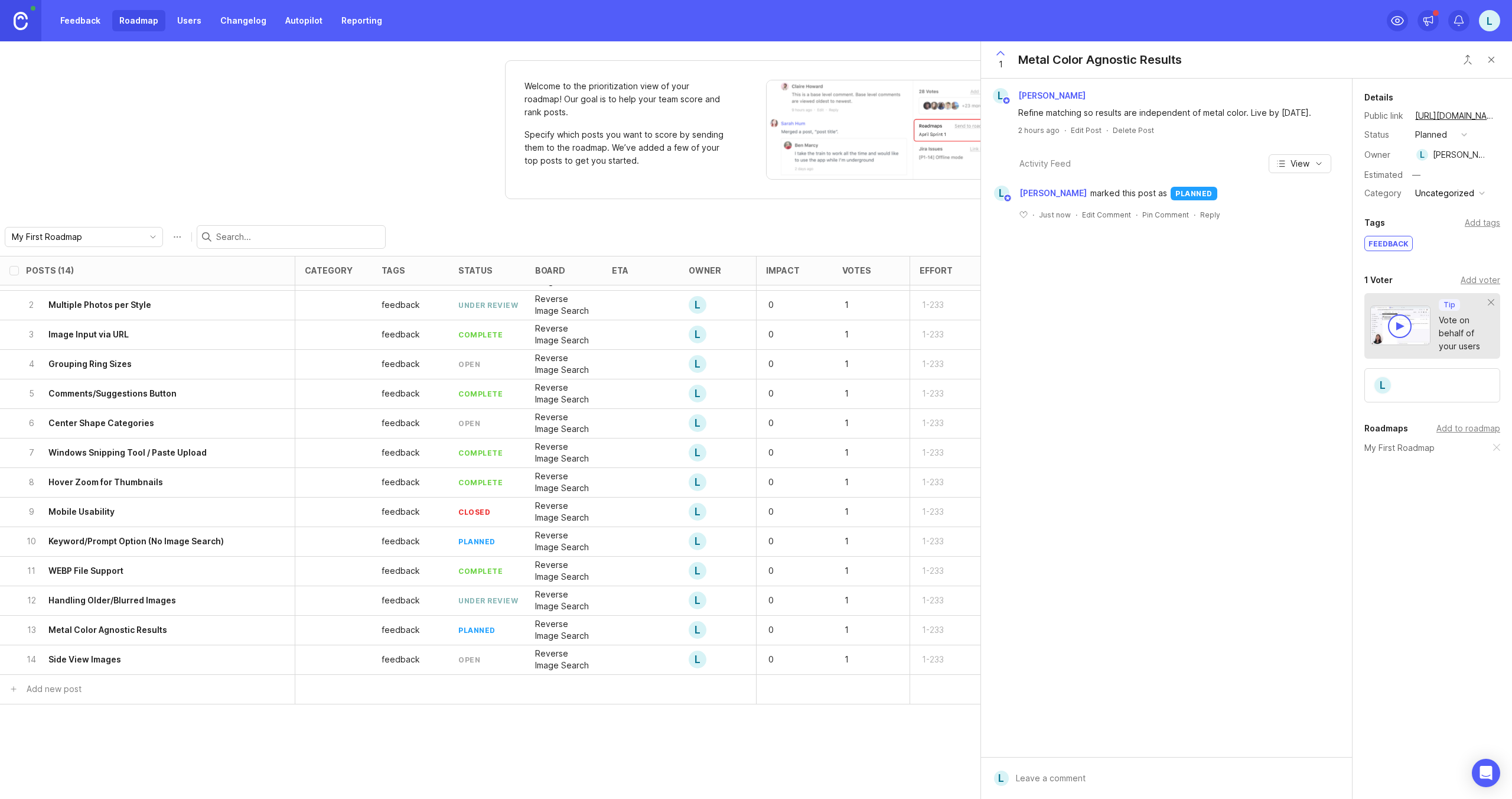
click at [220, 650] on div "14 Side View Images" at bounding box center [144, 660] width 236 height 29
click at [1432, 141] on div "open" at bounding box center [1426, 134] width 22 height 13
click at [1447, 175] on div "under review" at bounding box center [1448, 177] width 60 height 10
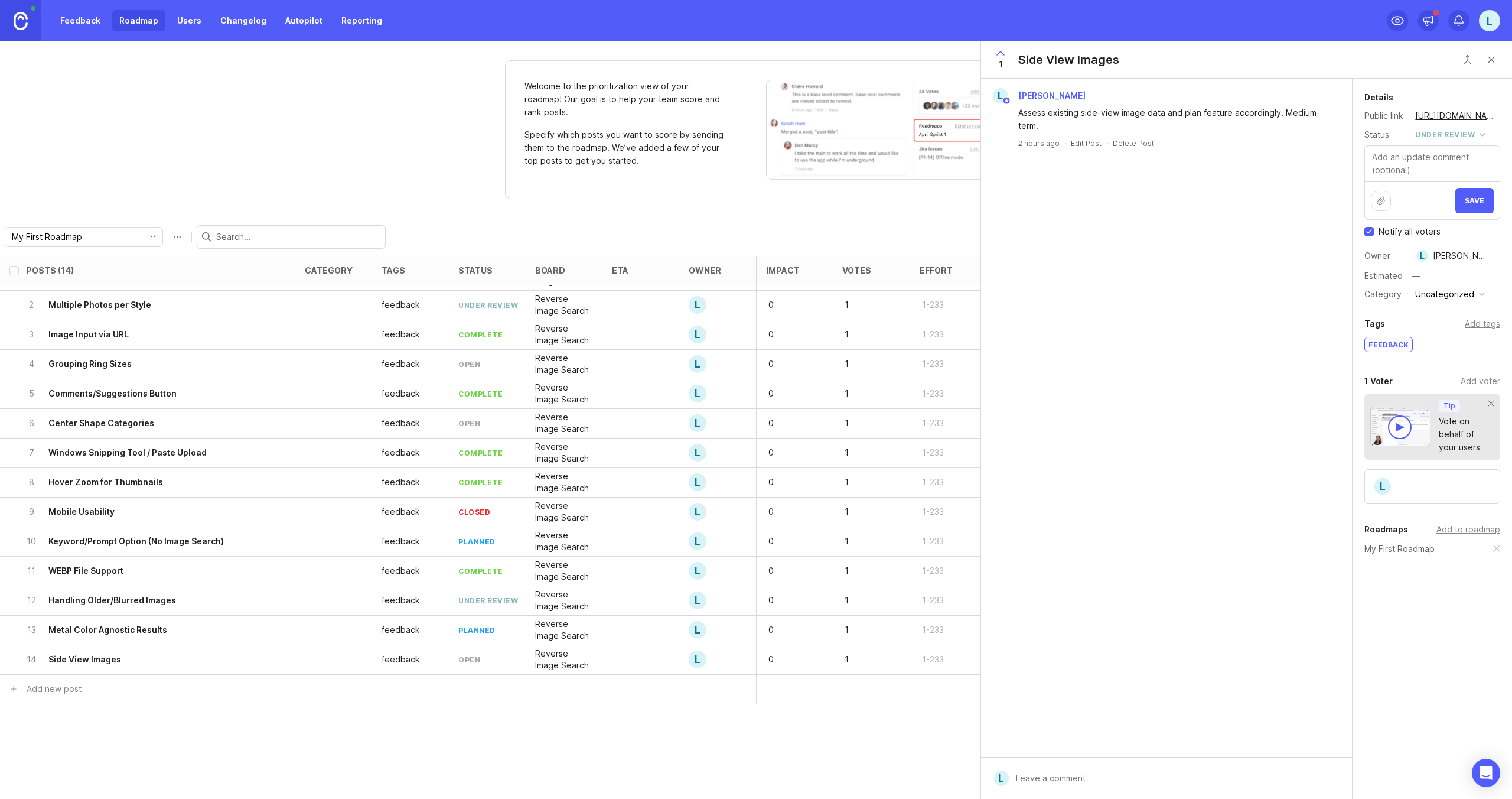
click at [1490, 207] on button "Save" at bounding box center [1474, 201] width 38 height 25
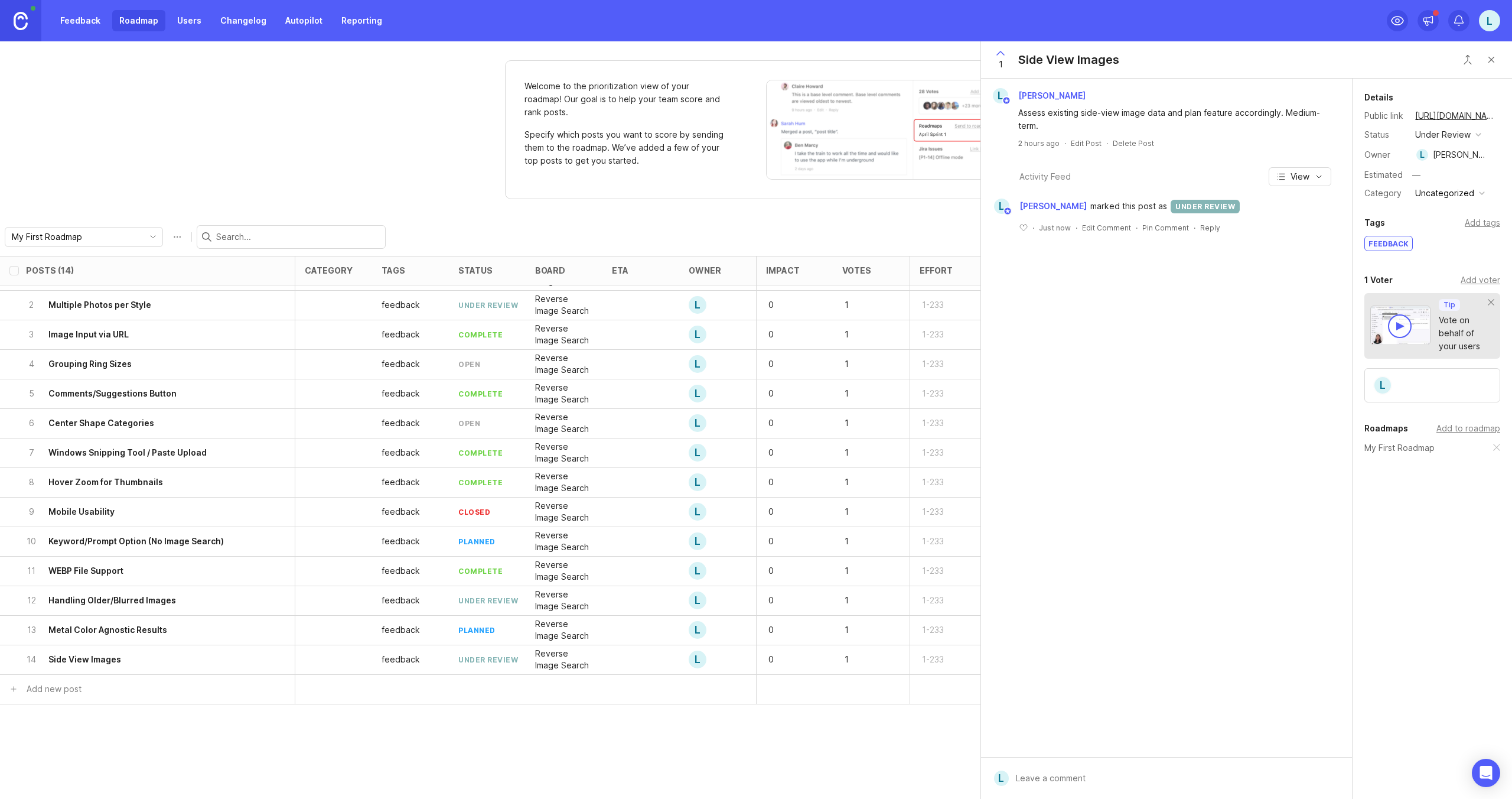
click at [1487, 57] on button "Close button" at bounding box center [1491, 60] width 24 height 24
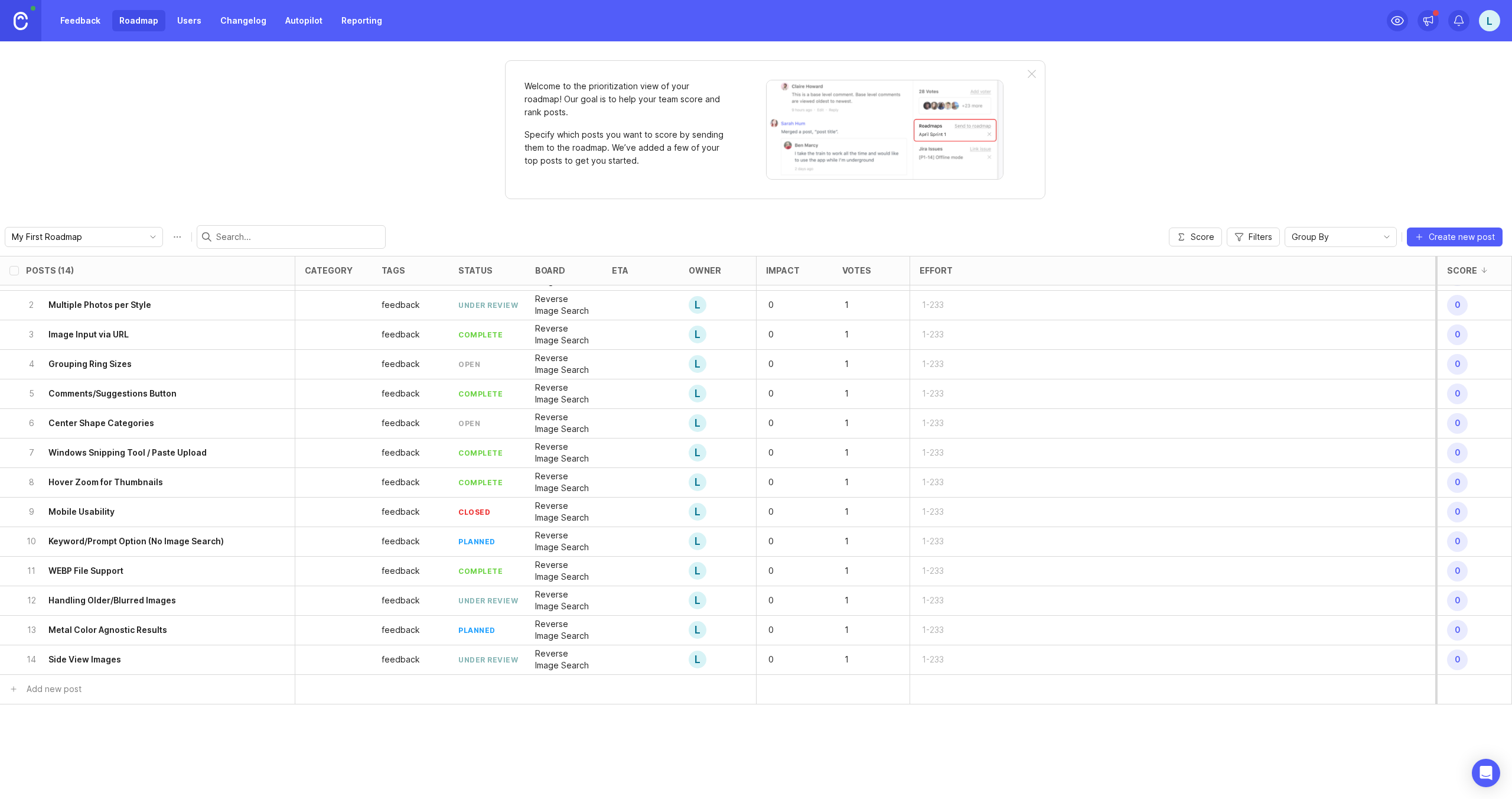
click at [466, 365] on div "open" at bounding box center [469, 364] width 22 height 10
click at [203, 375] on div "4 Grouping Ring Sizes" at bounding box center [144, 364] width 236 height 29
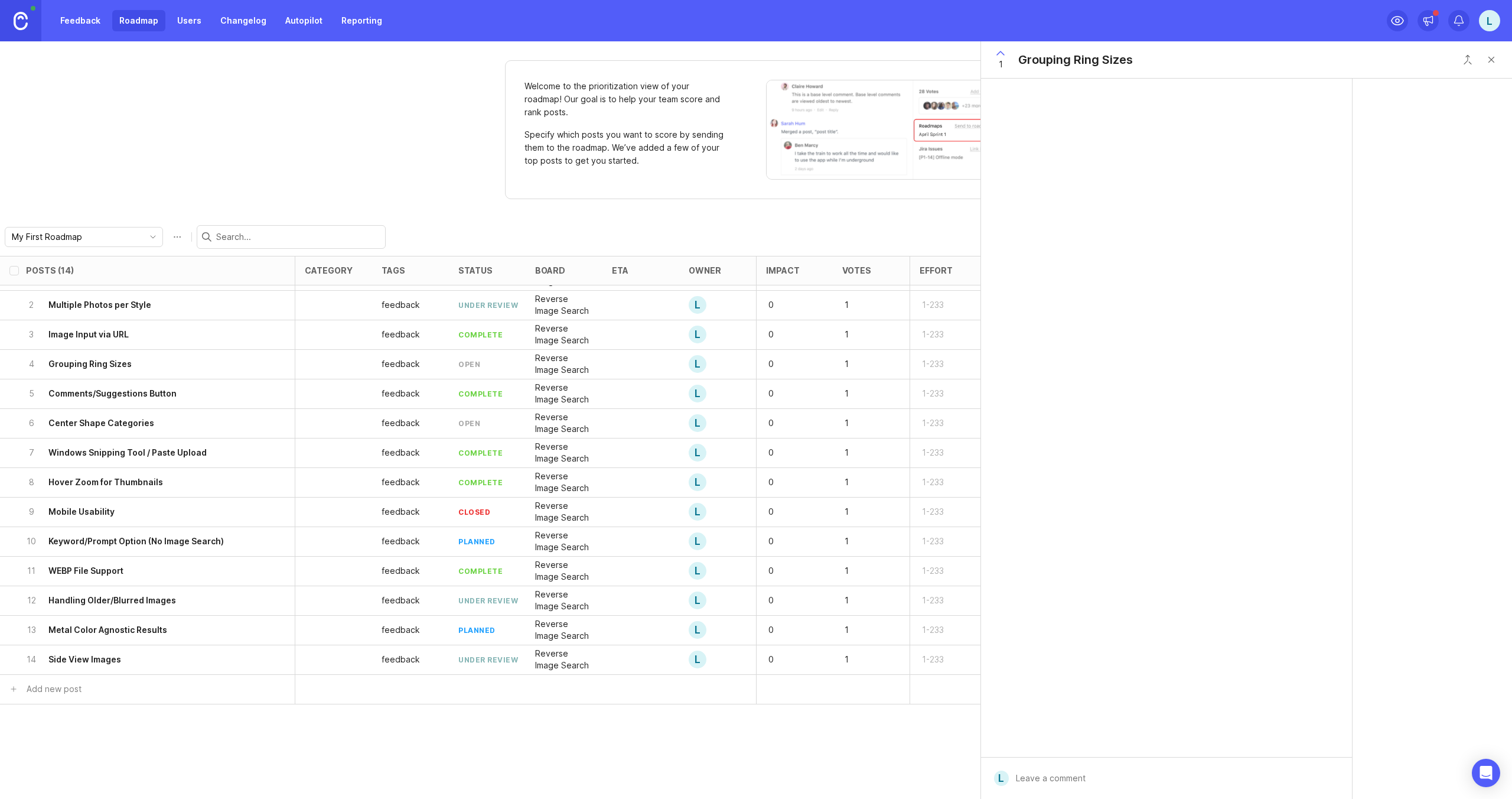
click at [200, 366] on div "4 Grouping Ring Sizes" at bounding box center [144, 364] width 236 height 29
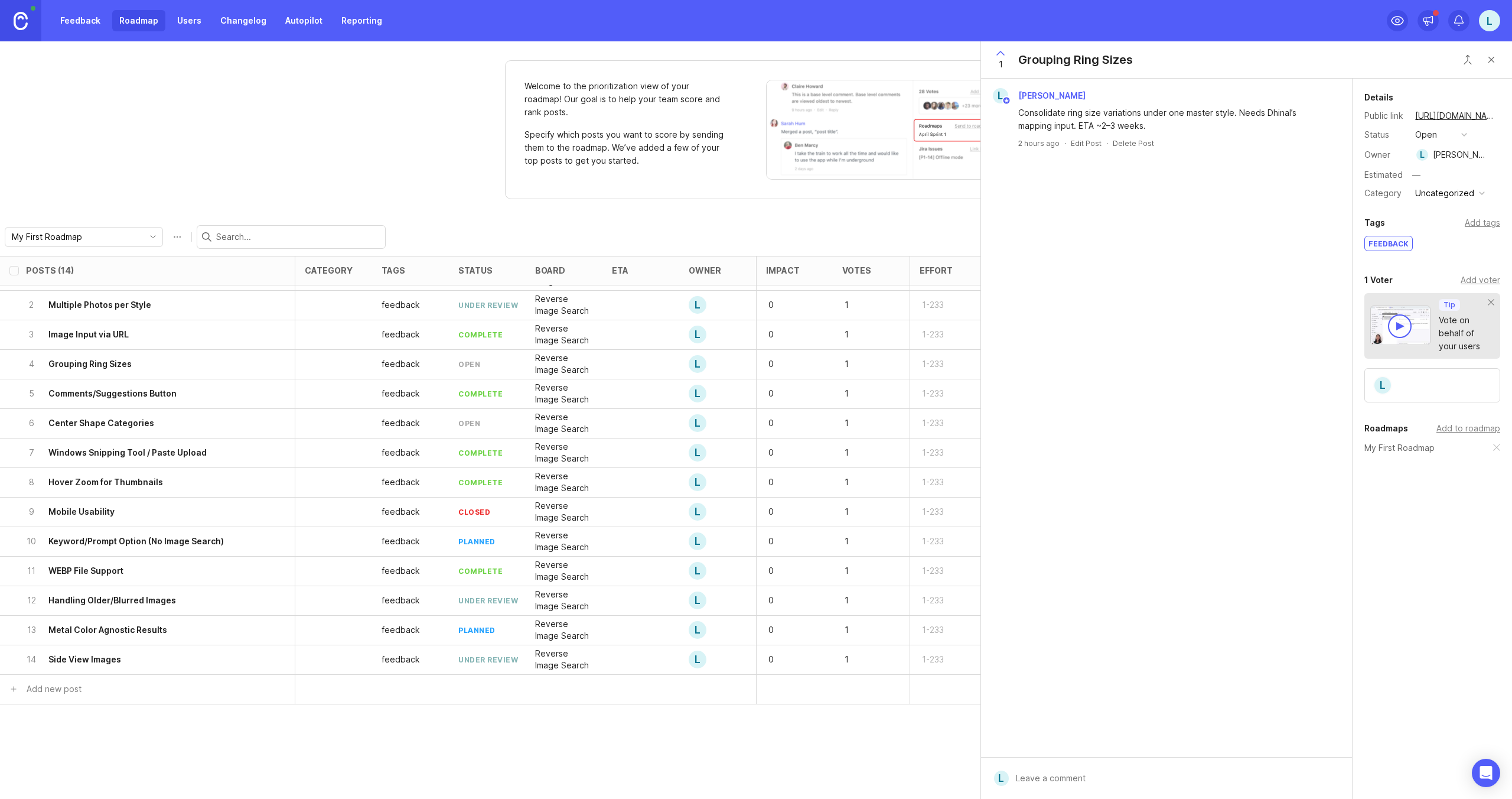
click at [1428, 138] on div "open" at bounding box center [1426, 134] width 22 height 13
click at [1438, 219] on div "in progress" at bounding box center [1444, 221] width 54 height 10
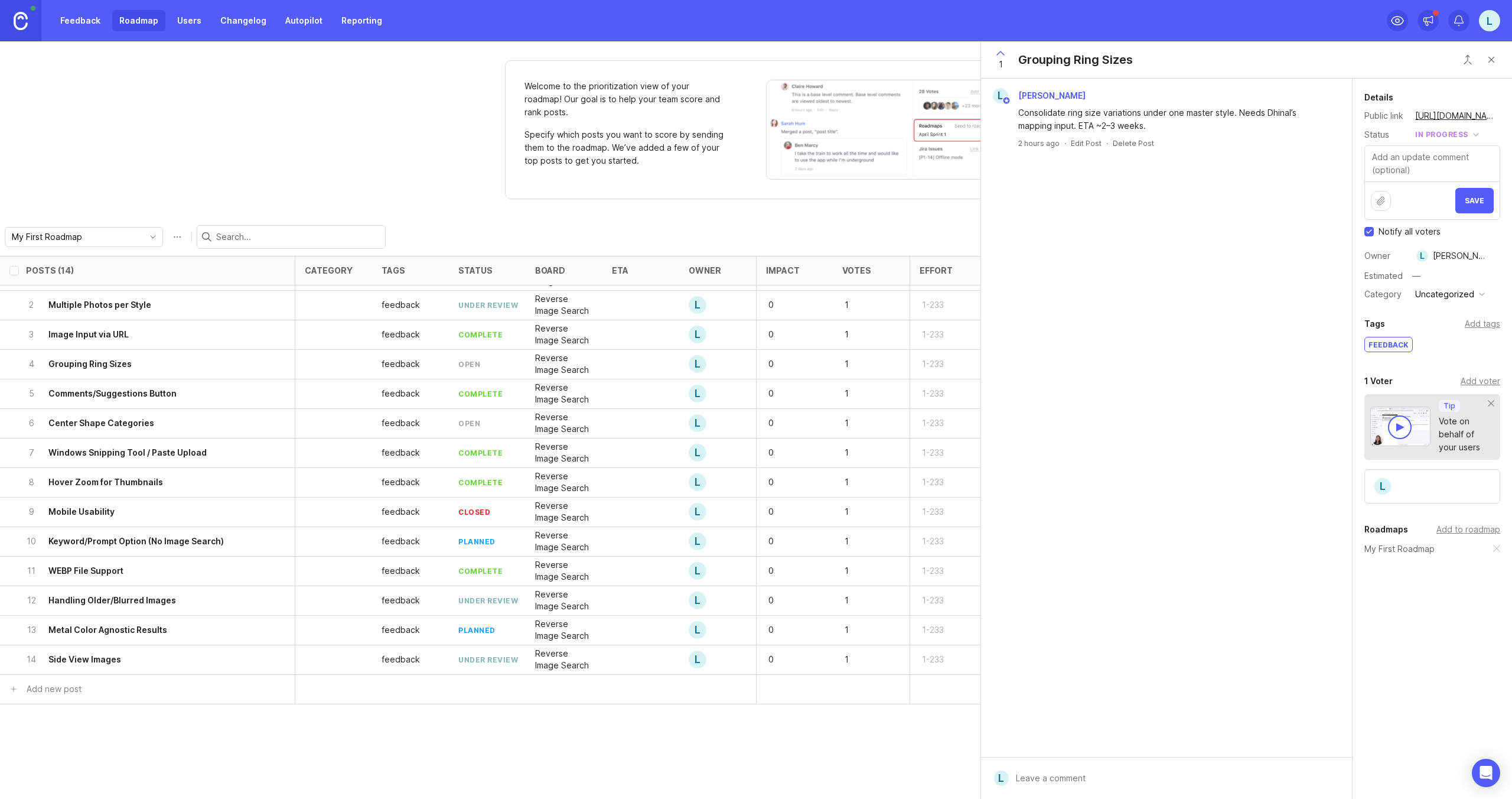
click at [1481, 194] on button "Save" at bounding box center [1474, 201] width 38 height 25
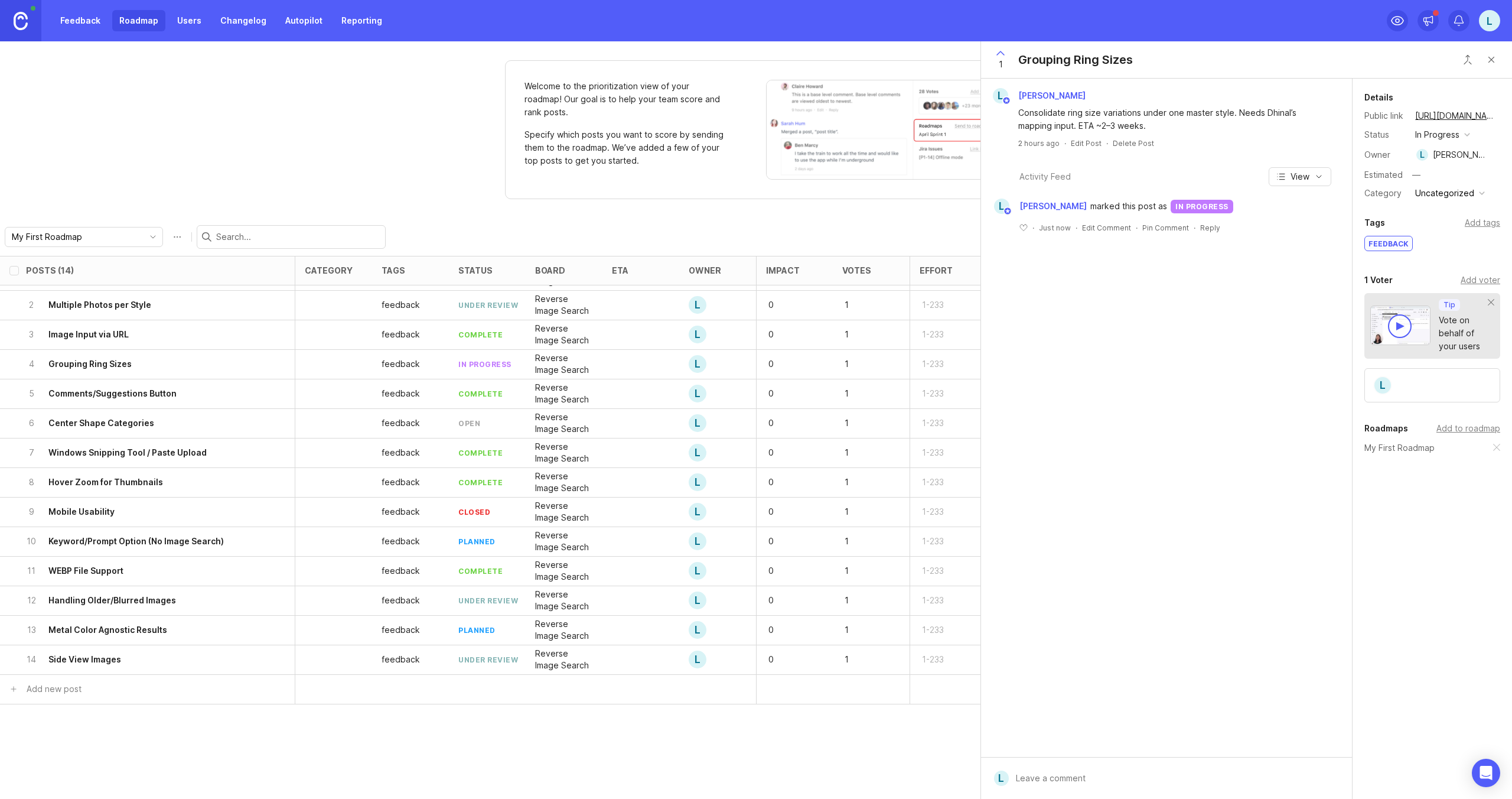
click at [172, 426] on div "6 Center Shape Categories" at bounding box center [144, 423] width 236 height 29
click at [1438, 133] on button "open" at bounding box center [1440, 134] width 59 height 15
click at [1441, 200] on div "planned" at bounding box center [1436, 199] width 37 height 10
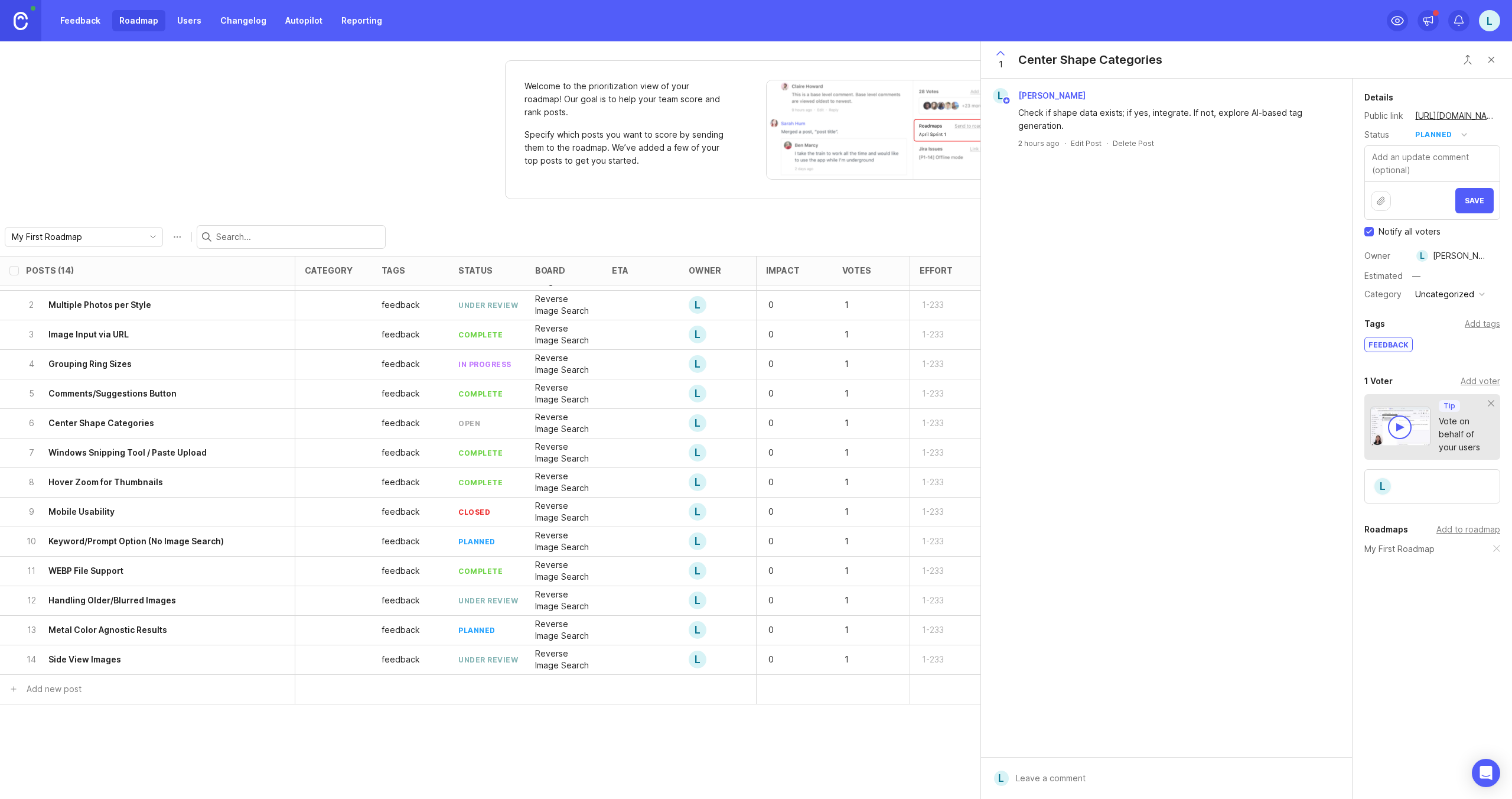
click at [1469, 202] on span "Save" at bounding box center [1474, 201] width 19 height 9
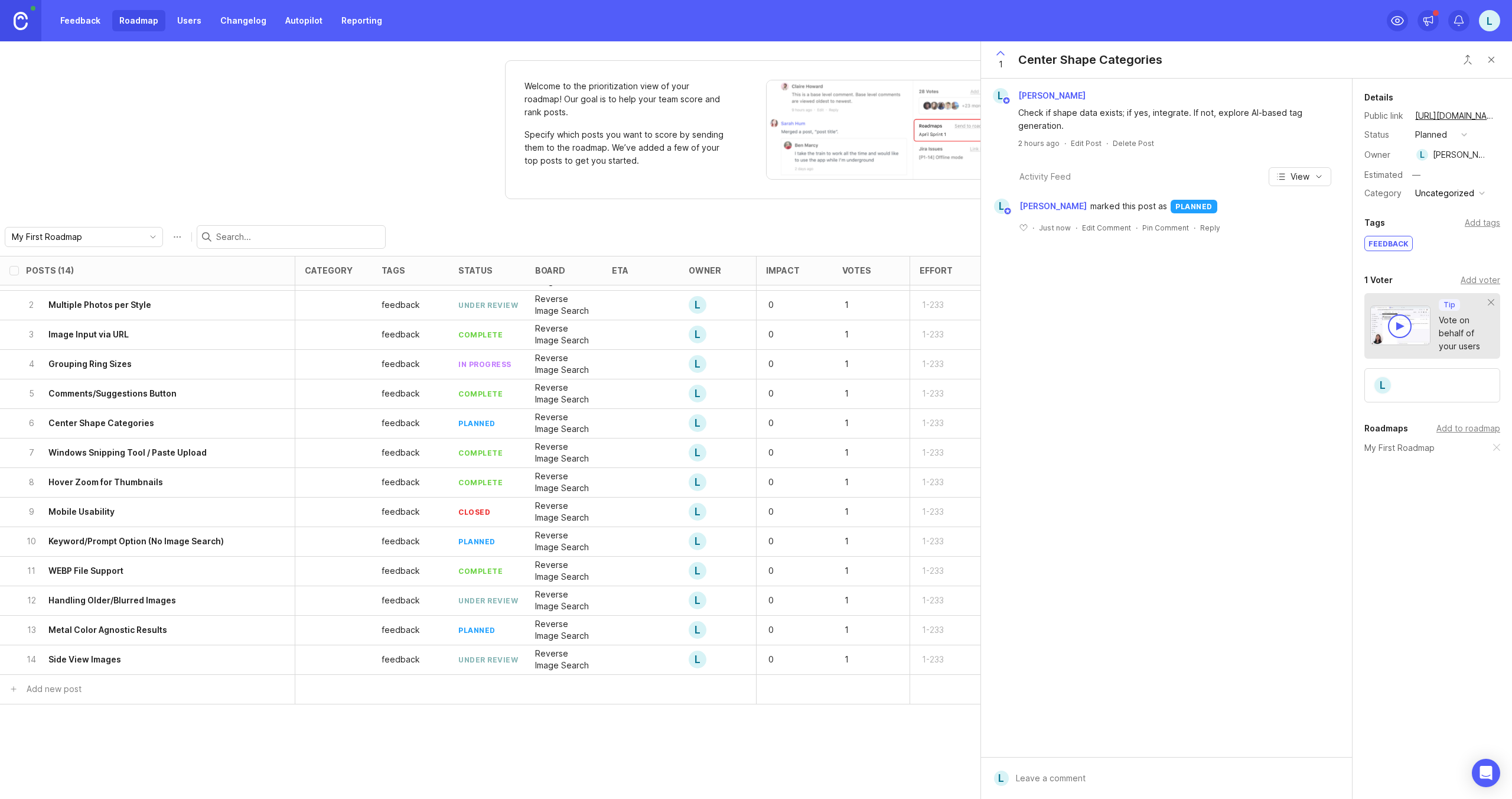
click at [229, 543] on div "10 Keyword/Prompt Option (No Image Search)" at bounding box center [144, 541] width 236 height 29
click at [255, 633] on div "13 Metal Color Agnostic Results" at bounding box center [144, 630] width 236 height 29
click at [1434, 134] on div "planned" at bounding box center [1430, 134] width 32 height 13
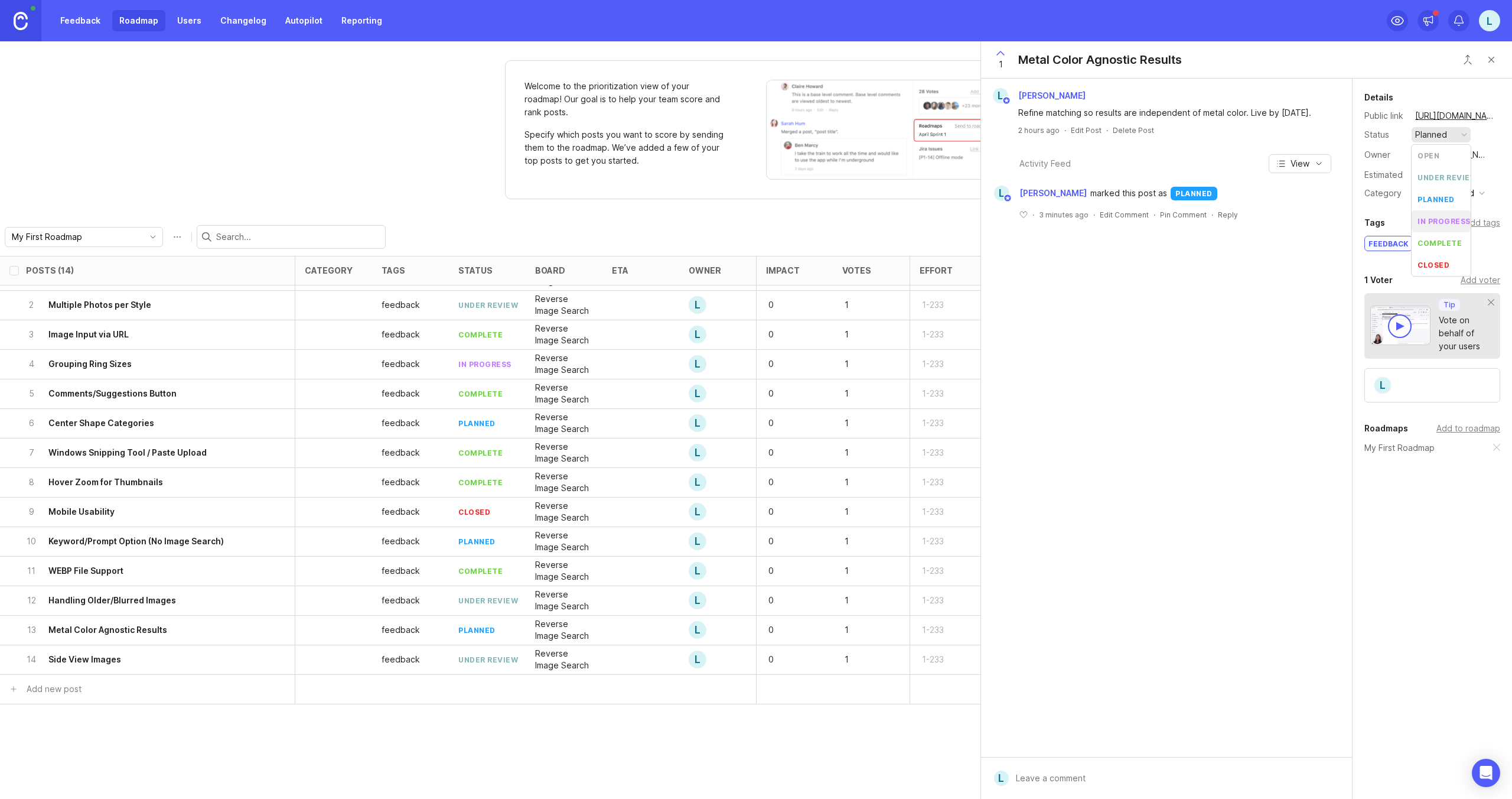
click at [1446, 216] on div "in progress" at bounding box center [1444, 221] width 54 height 10
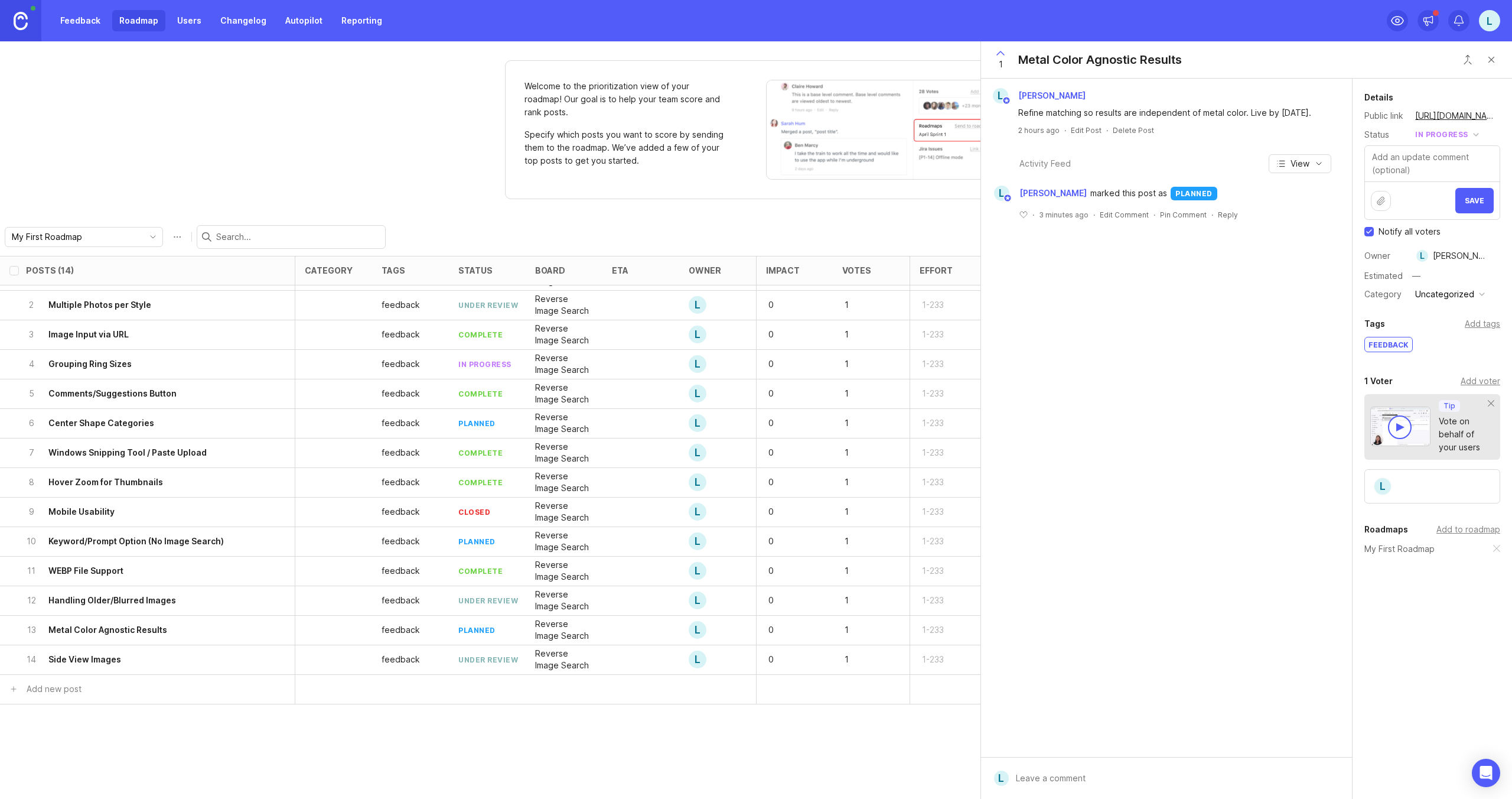
click at [1485, 201] on button "Save" at bounding box center [1474, 201] width 38 height 25
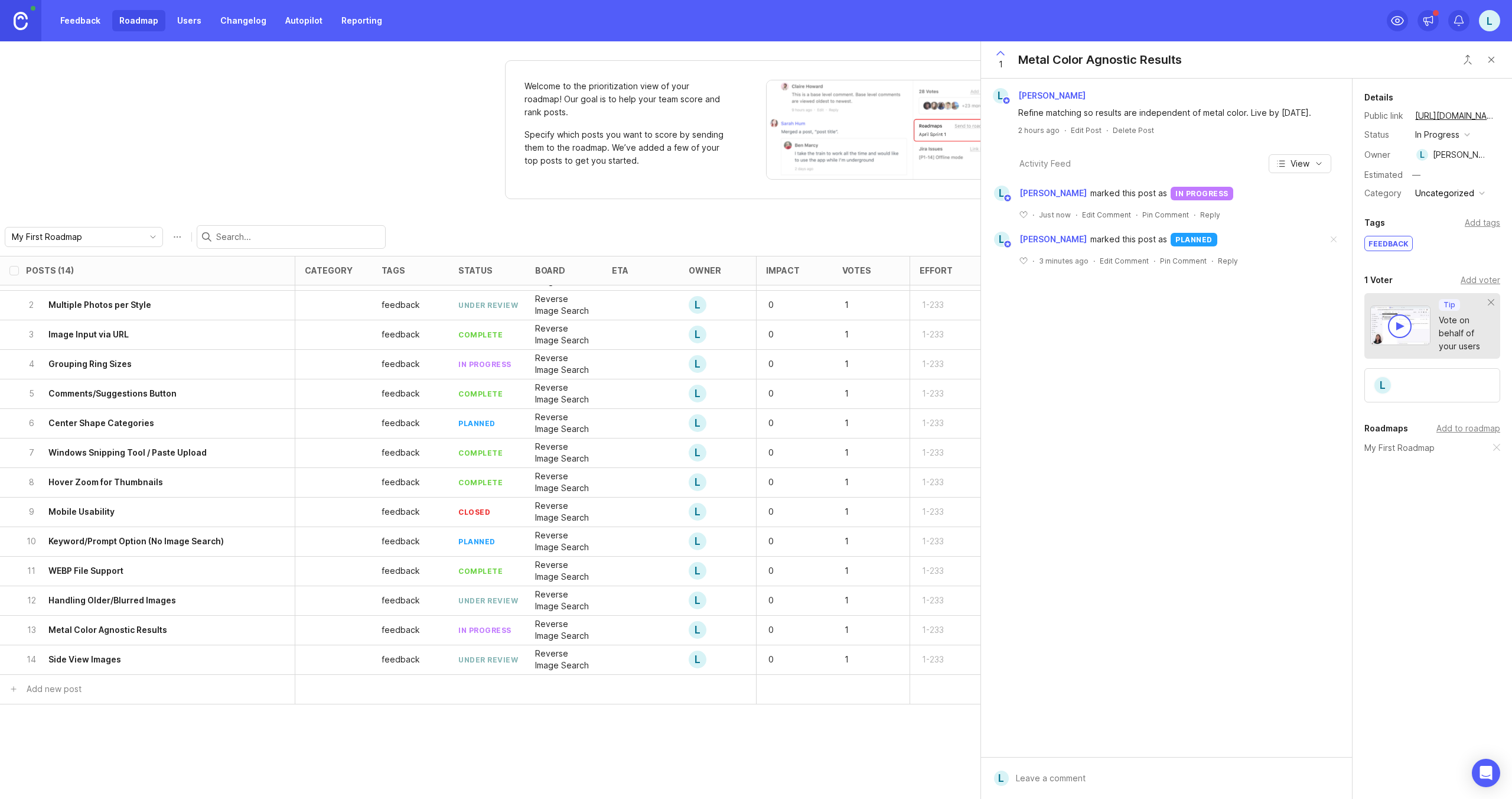
click at [226, 544] on div "10 Keyword/Prompt Option (No Image Search)" at bounding box center [144, 541] width 236 height 29
click at [1441, 133] on div "planned" at bounding box center [1430, 134] width 32 height 13
click at [1436, 224] on div "in progress" at bounding box center [1444, 221] width 54 height 10
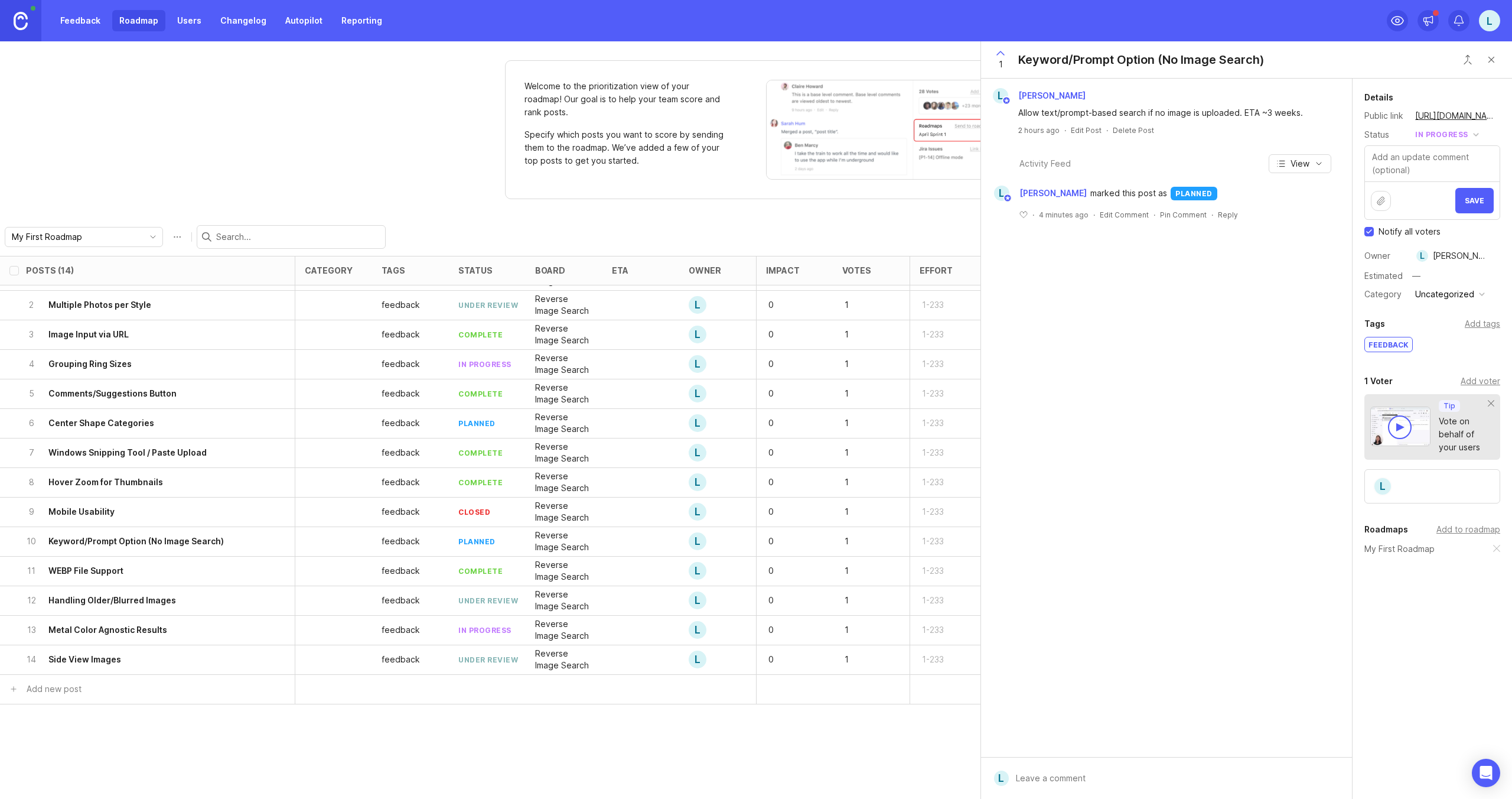
click at [1469, 203] on span "Save" at bounding box center [1474, 201] width 19 height 9
